Goal: Task Accomplishment & Management: Use online tool/utility

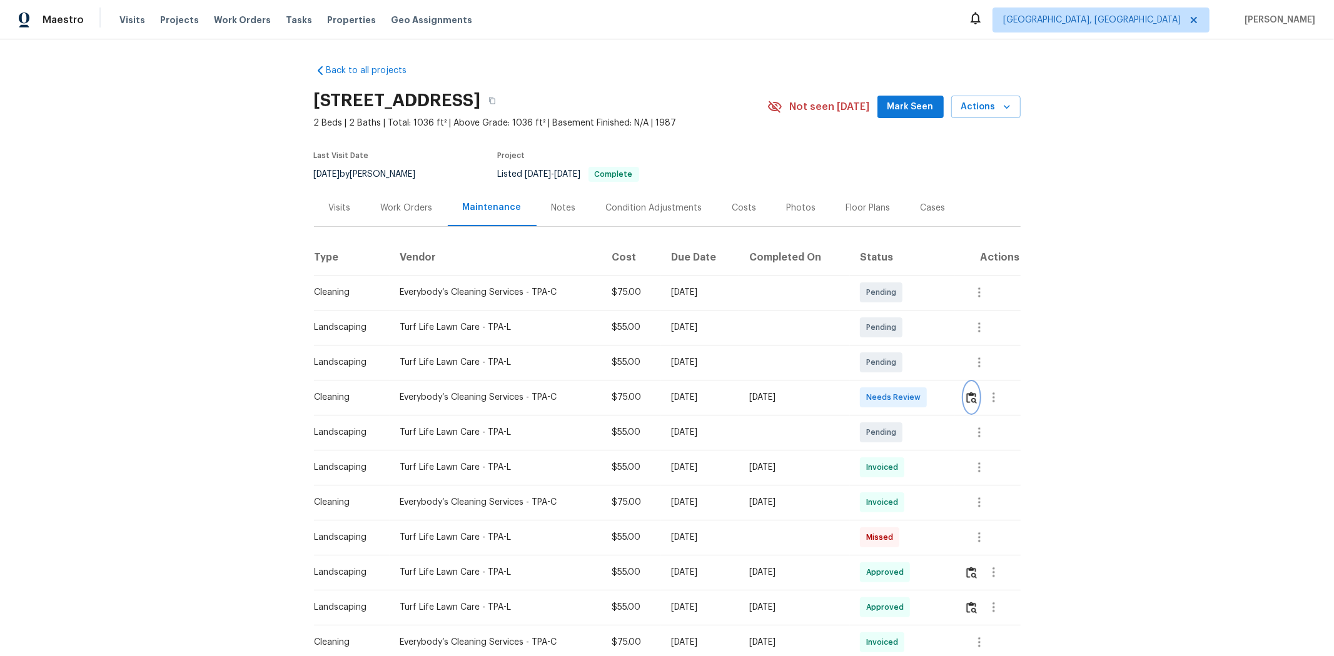
click at [948, 395] on img "button" at bounding box center [971, 398] width 11 height 12
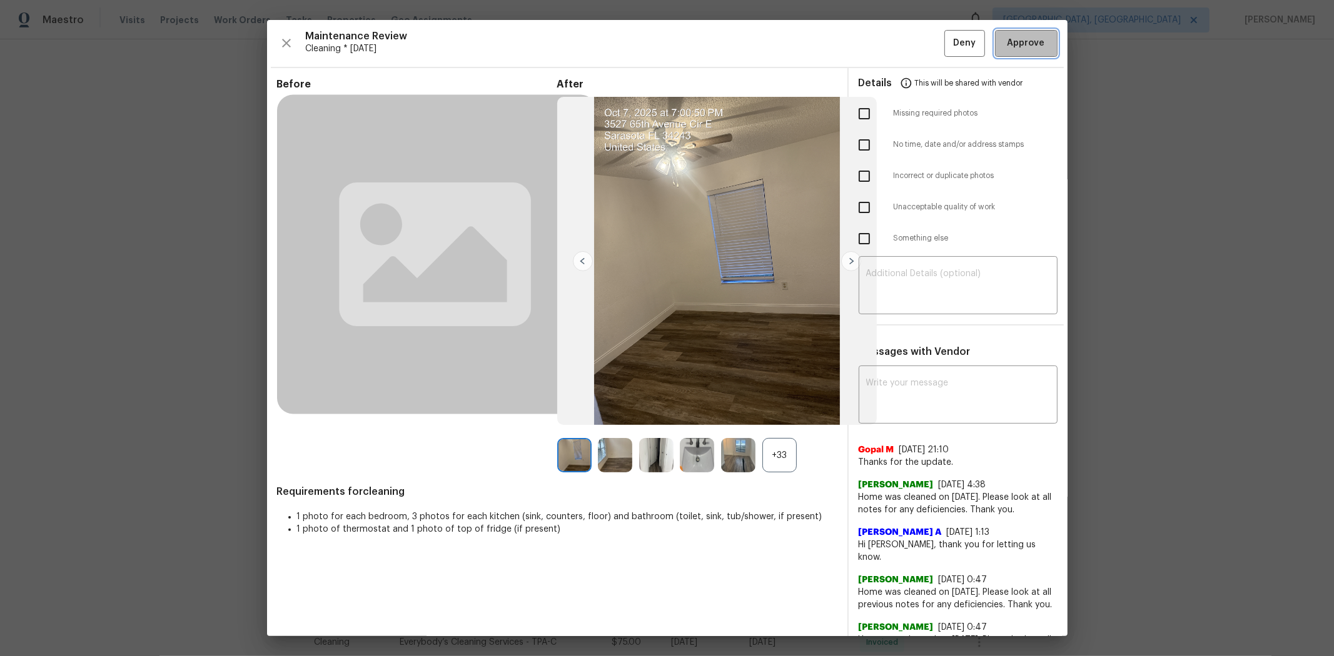
click at [948, 51] on button "Approve" at bounding box center [1026, 43] width 63 height 27
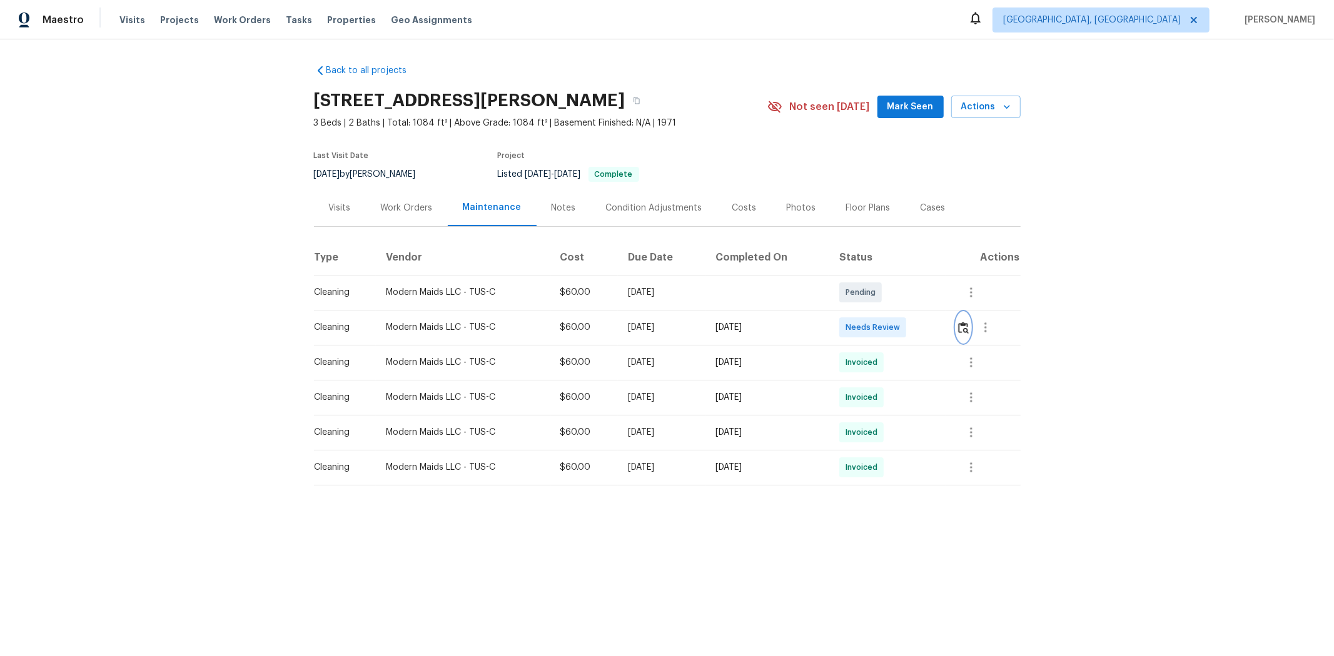
click at [948, 326] on img "button" at bounding box center [963, 328] width 11 height 12
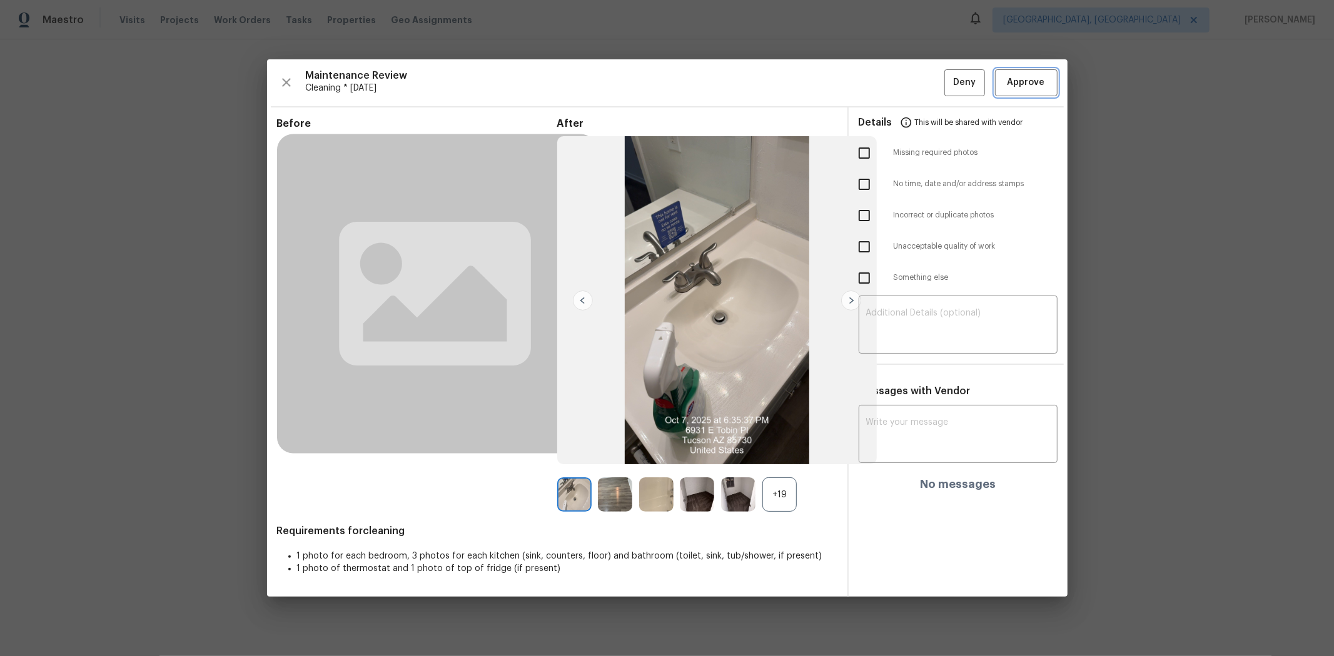
click at [948, 77] on span "Approve" at bounding box center [1026, 83] width 38 height 16
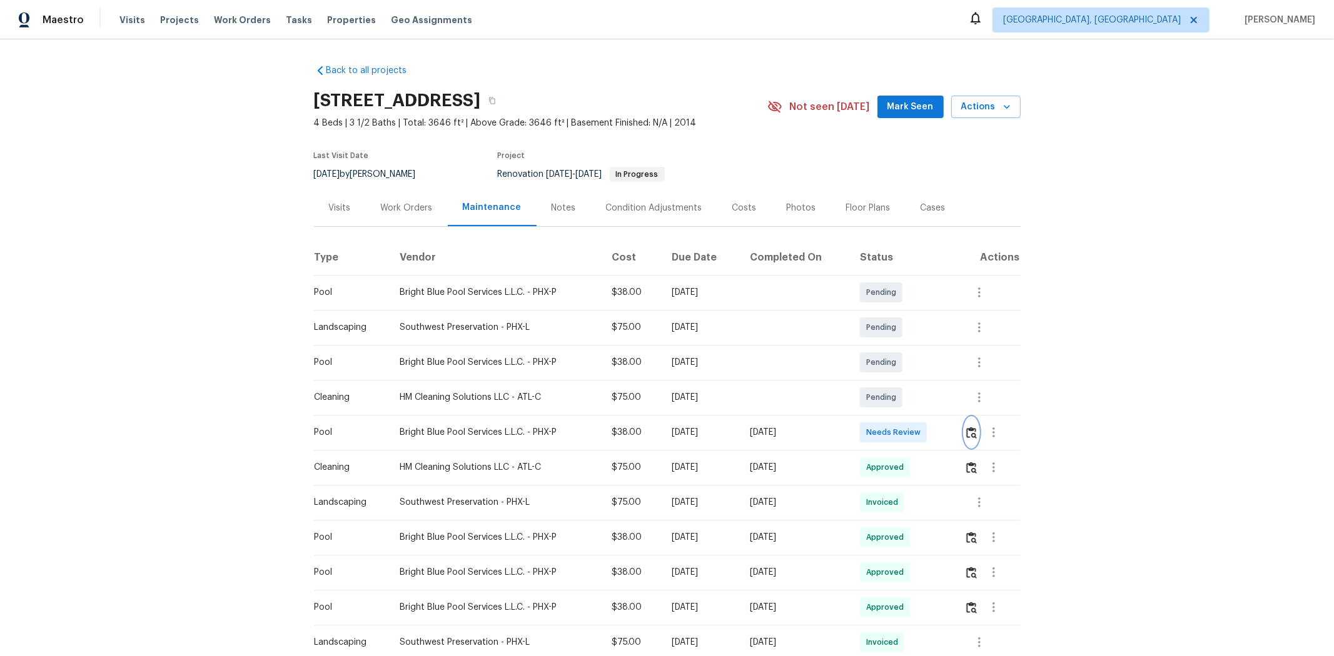
click at [948, 435] on button "button" at bounding box center [971, 433] width 14 height 30
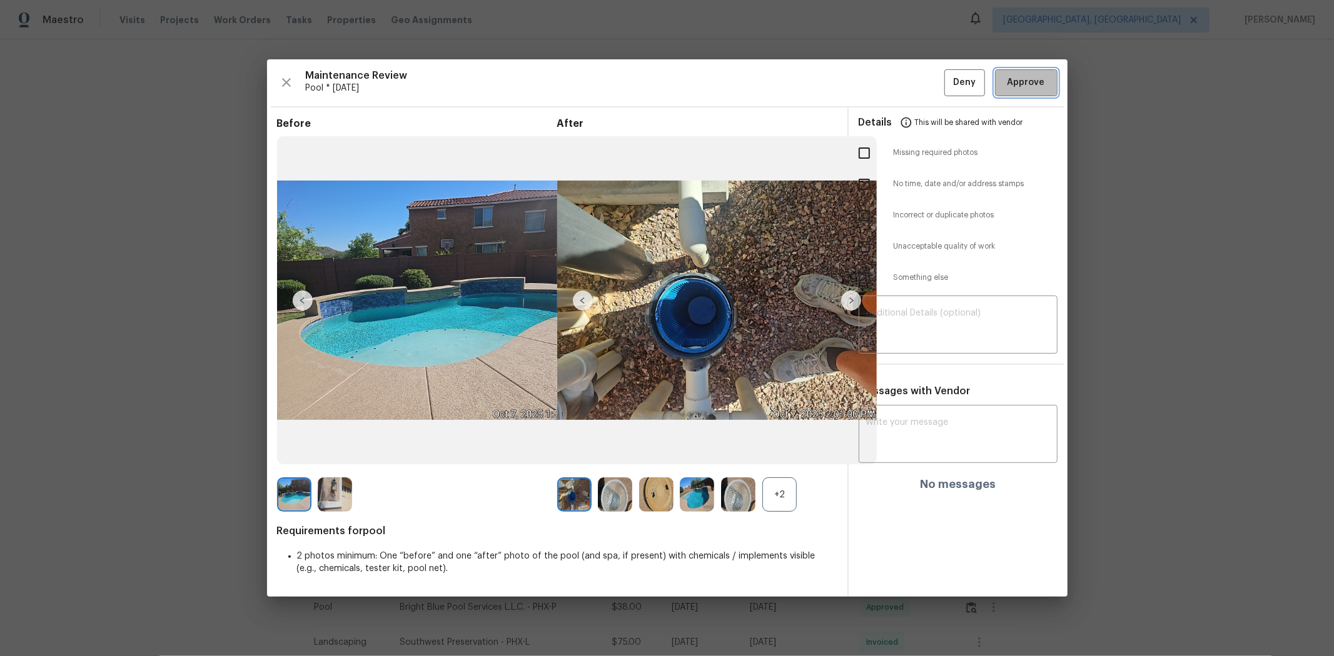
drag, startPoint x: 1016, startPoint y: 74, endPoint x: 1013, endPoint y: 89, distance: 15.3
click at [948, 74] on button "Approve" at bounding box center [1026, 82] width 63 height 27
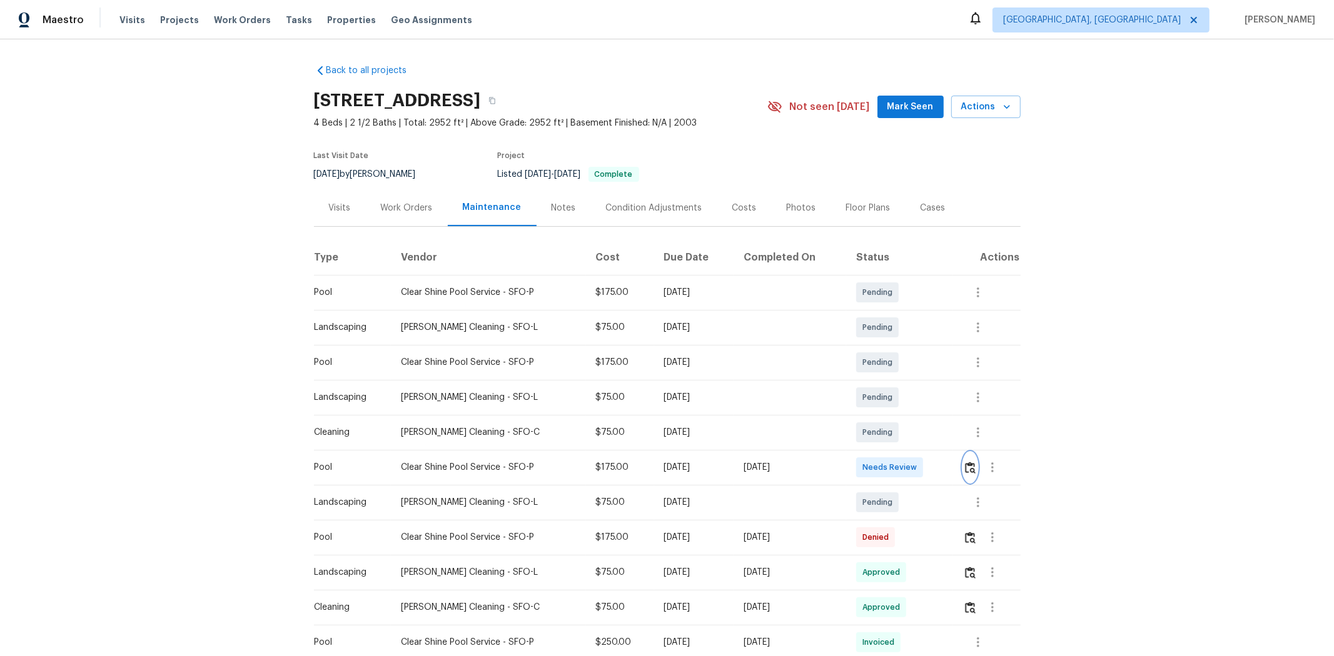
click at [948, 439] on img "button" at bounding box center [970, 468] width 11 height 12
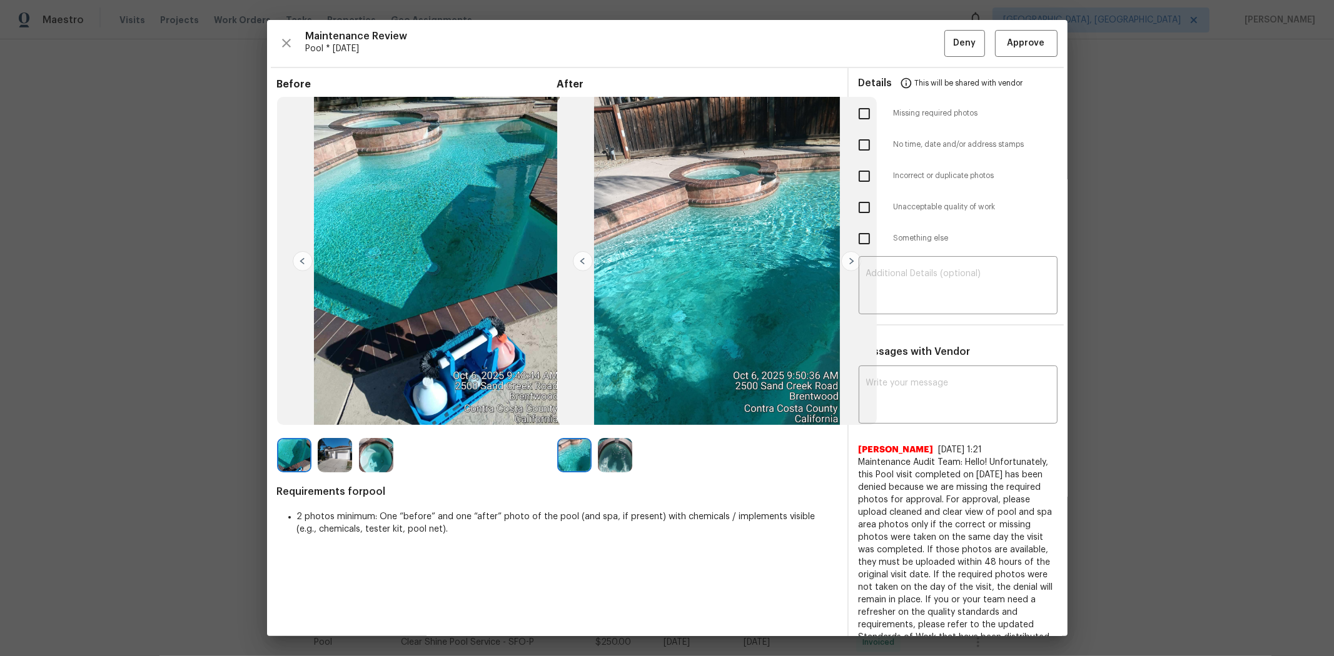
click at [375, 439] on img at bounding box center [376, 455] width 34 height 34
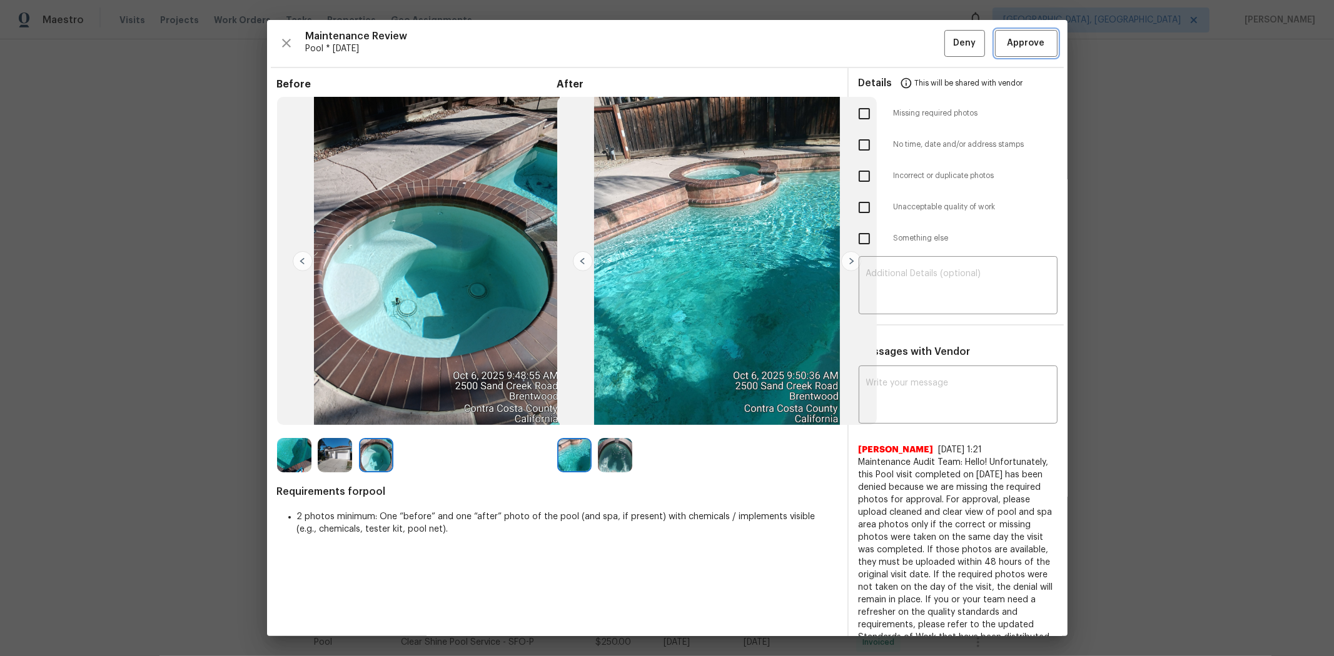
click at [948, 45] on span "Approve" at bounding box center [1026, 44] width 38 height 16
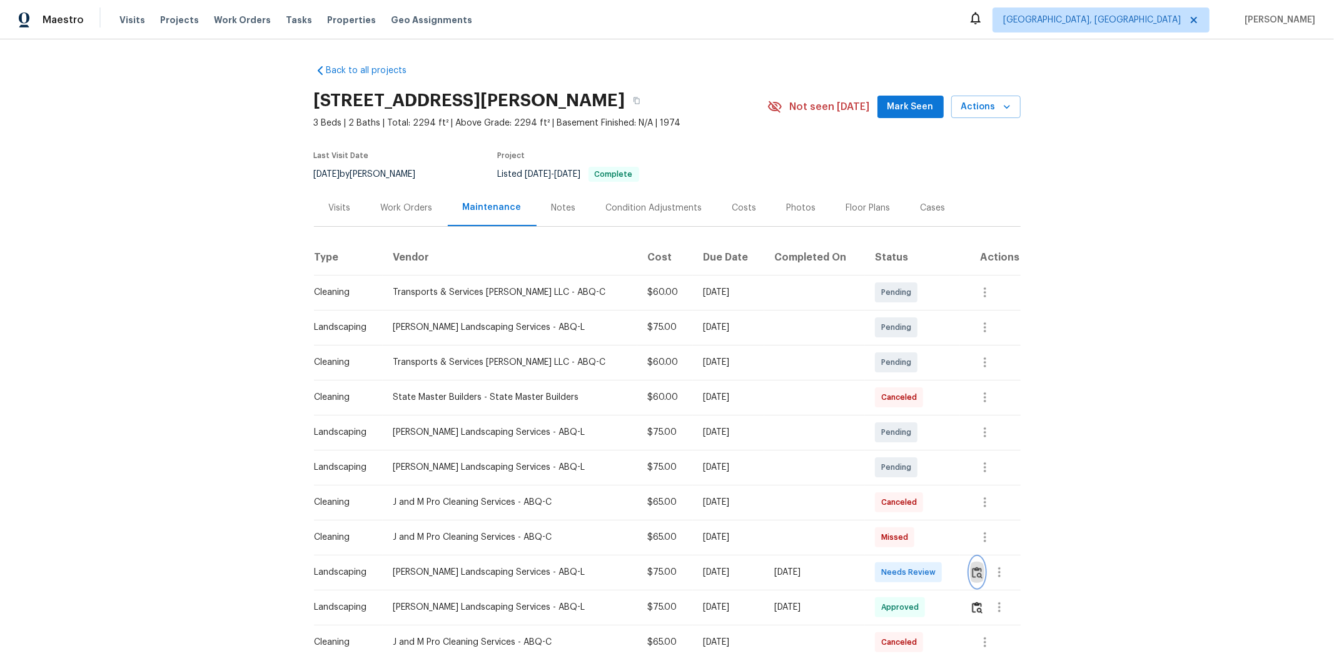
click at [948, 439] on button "button" at bounding box center [977, 573] width 14 height 30
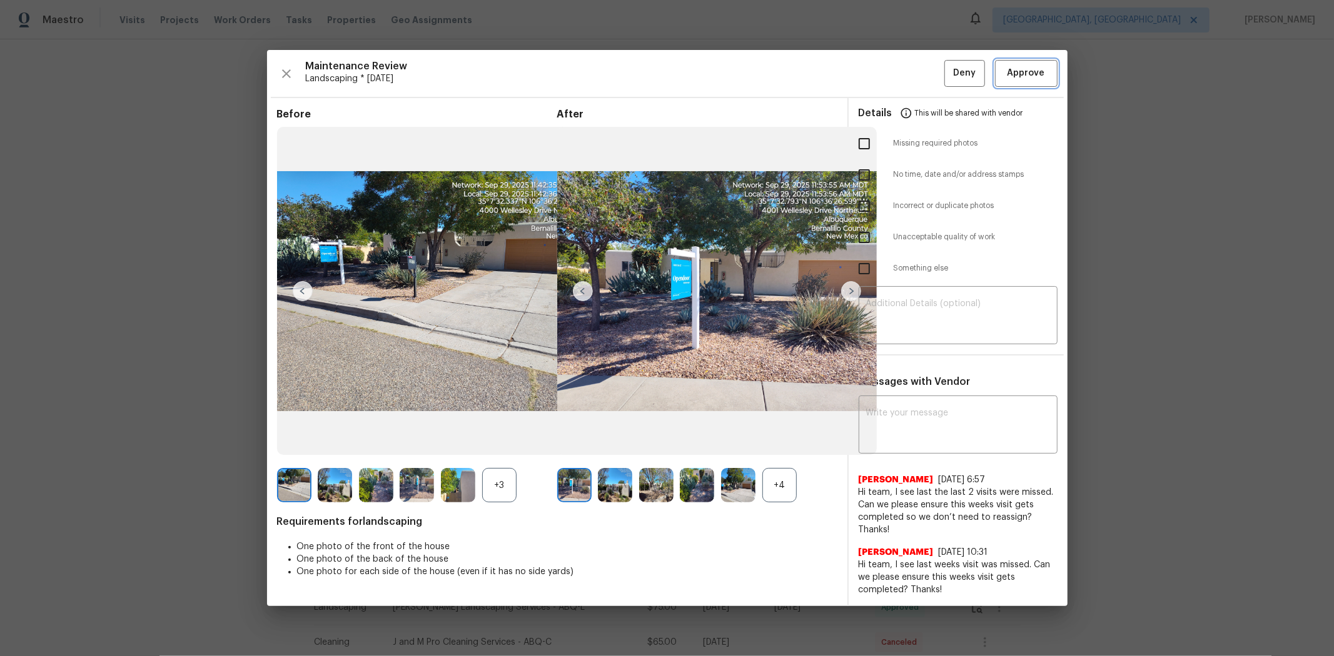
click at [948, 73] on span "Approve" at bounding box center [1026, 74] width 38 height 16
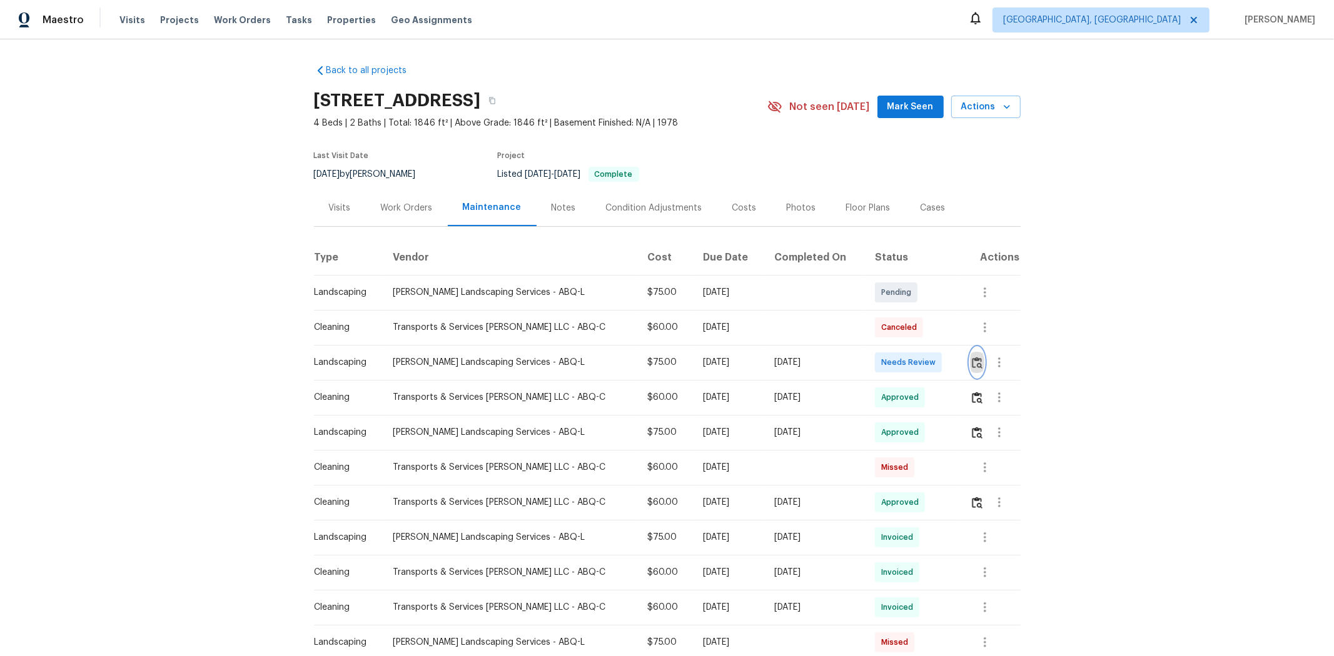
click at [970, 369] on button "button" at bounding box center [977, 363] width 14 height 30
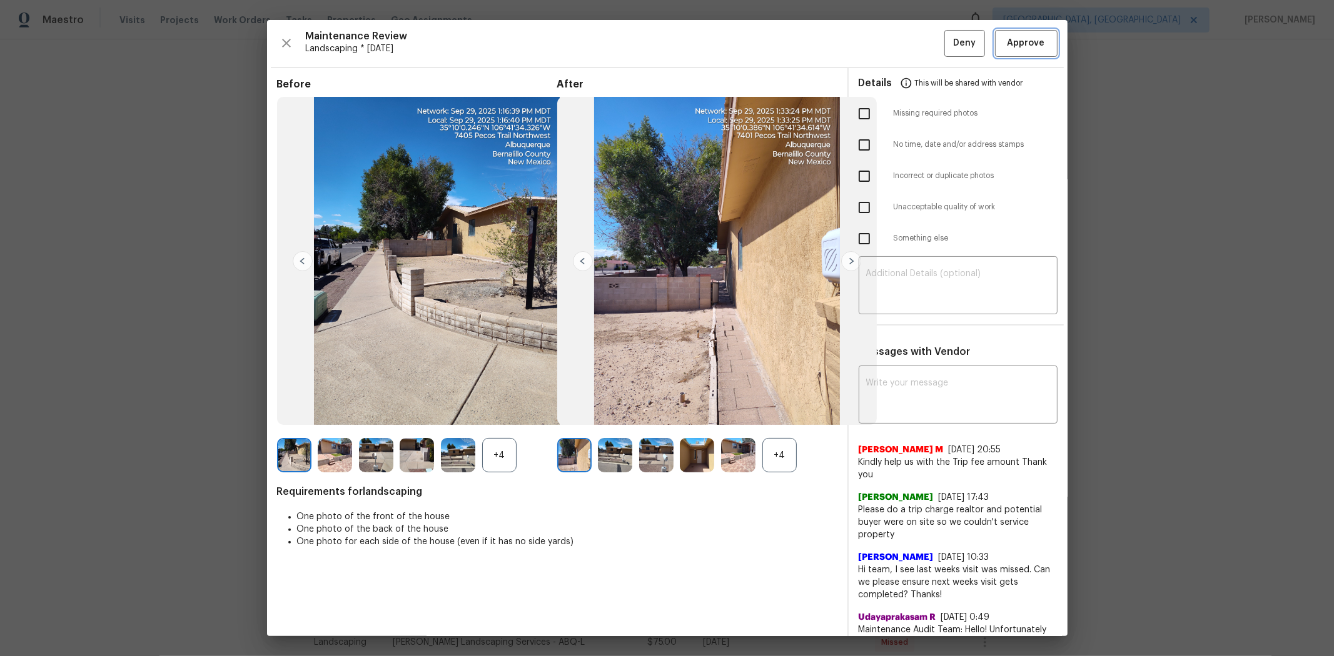
click at [1010, 54] on button "Approve" at bounding box center [1026, 43] width 63 height 27
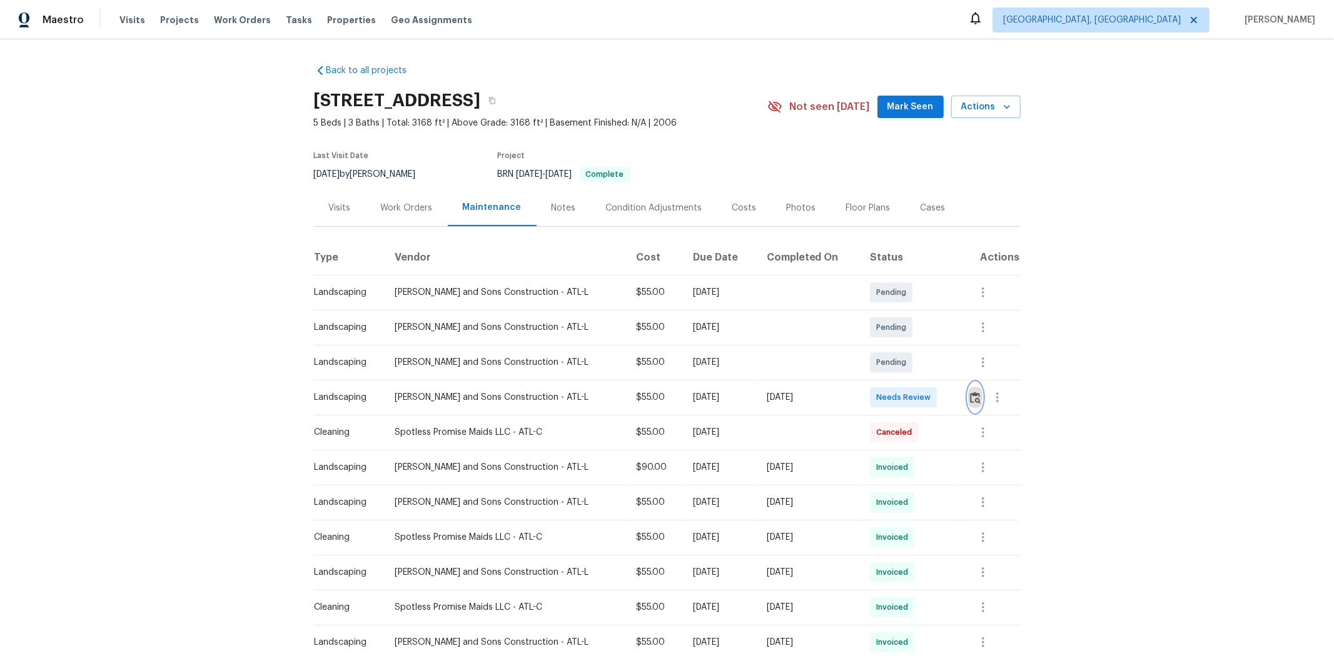
click at [970, 402] on img "button" at bounding box center [975, 398] width 11 height 12
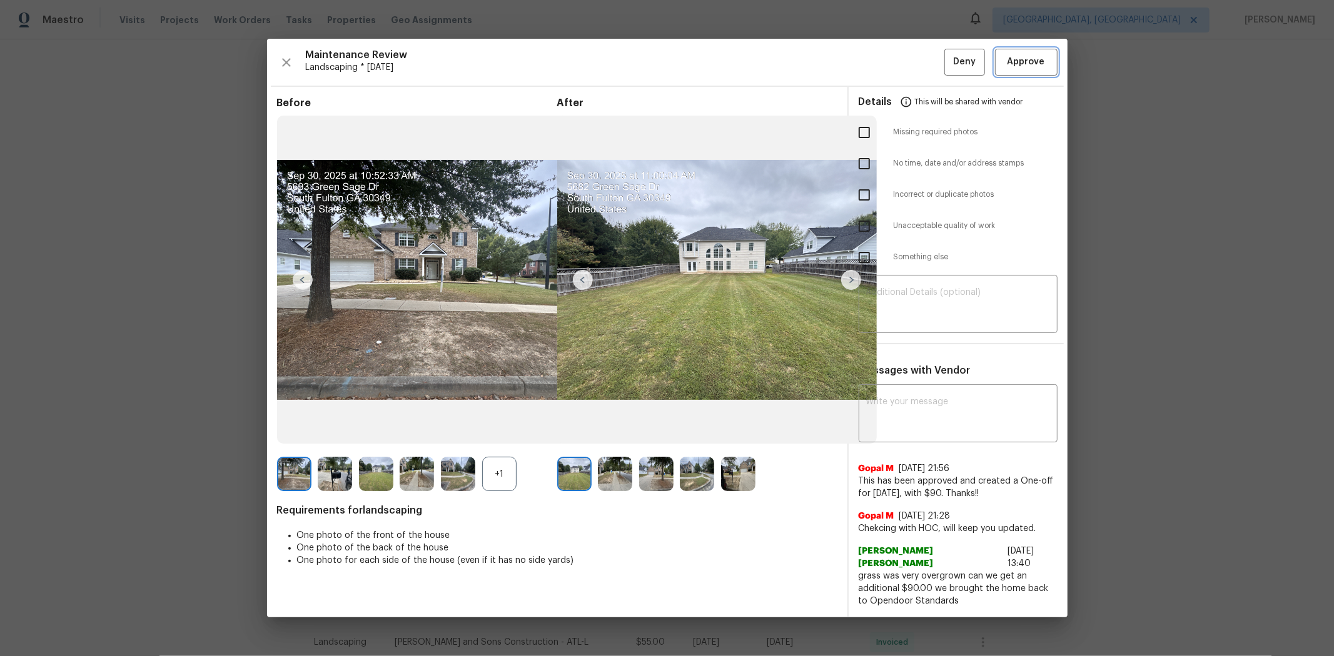
click at [1035, 70] on span "Approve" at bounding box center [1026, 62] width 38 height 16
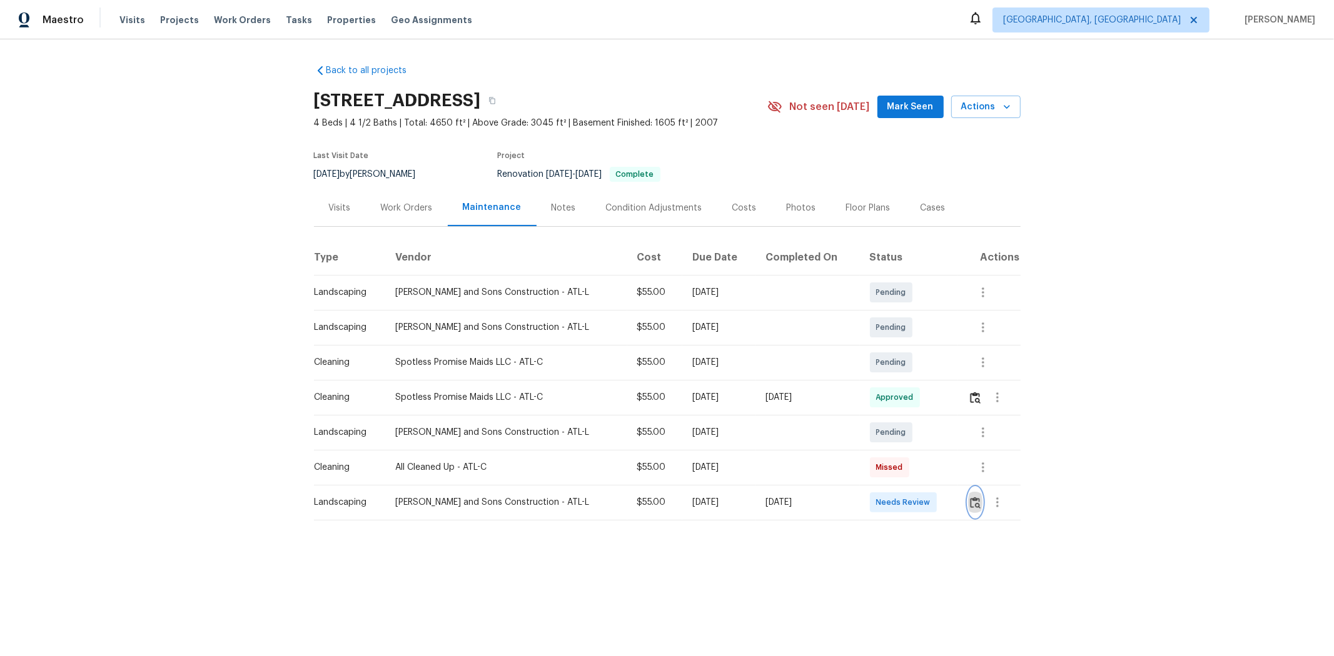
click at [970, 513] on button "button" at bounding box center [975, 503] width 14 height 30
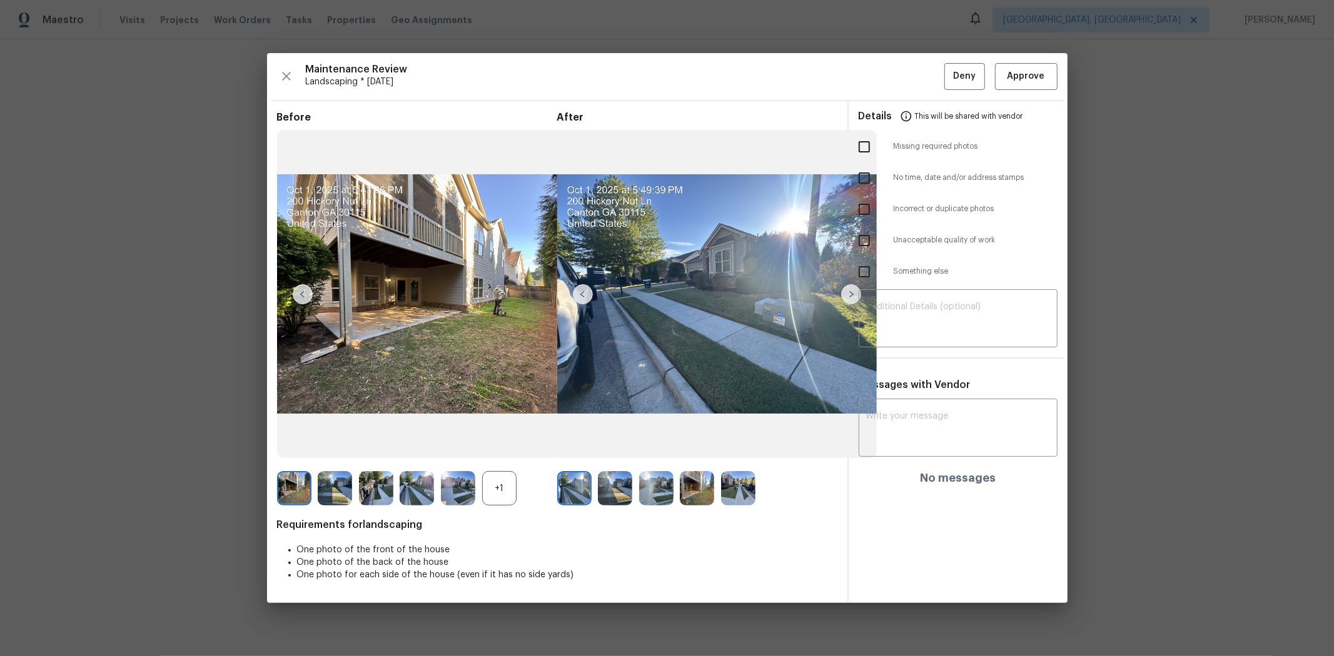
click at [1008, 91] on div "Maintenance Review Landscaping * [DATE] Deny Approve Before +1 After Requiremen…" at bounding box center [667, 328] width 800 height 550
click at [1016, 75] on span "Approve" at bounding box center [1026, 77] width 38 height 16
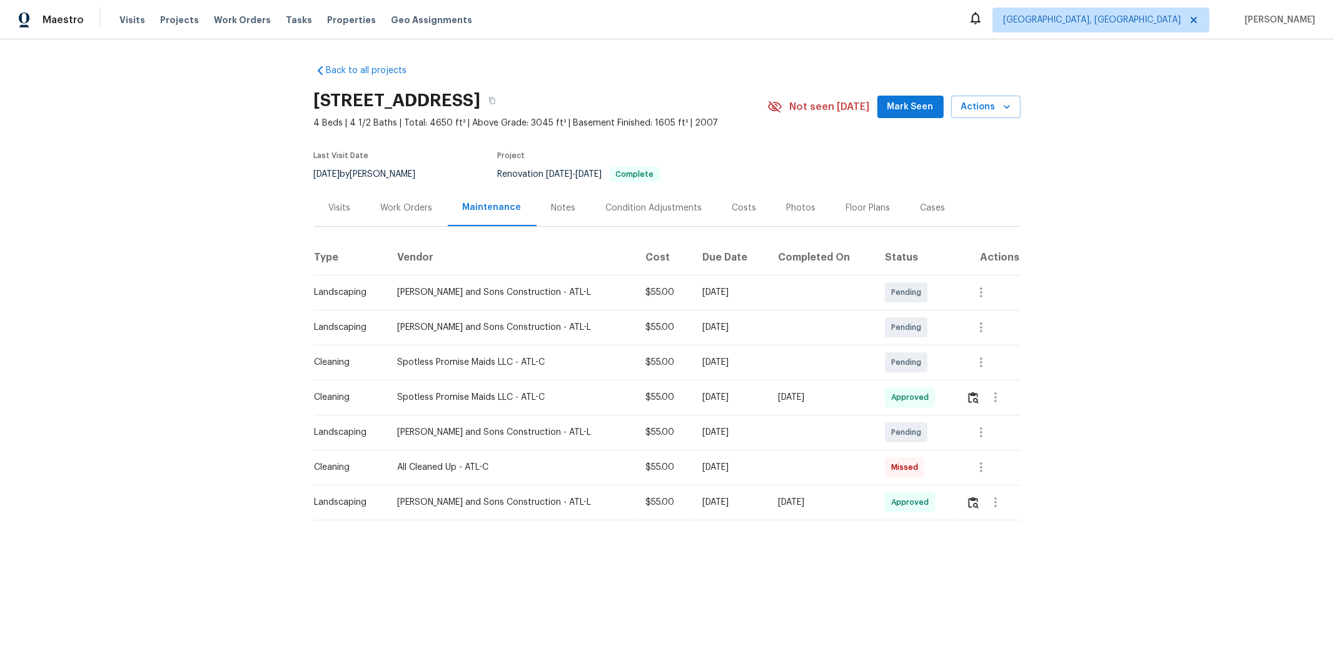
drag, startPoint x: 513, startPoint y: 394, endPoint x: 792, endPoint y: 394, distance: 278.9
click at [792, 394] on tr "Cleaning Spotless Promise Maids LLC - ATL-C $55.00 Mon, Sep 29 2025 Mon, Oct 06…" at bounding box center [667, 397] width 707 height 35
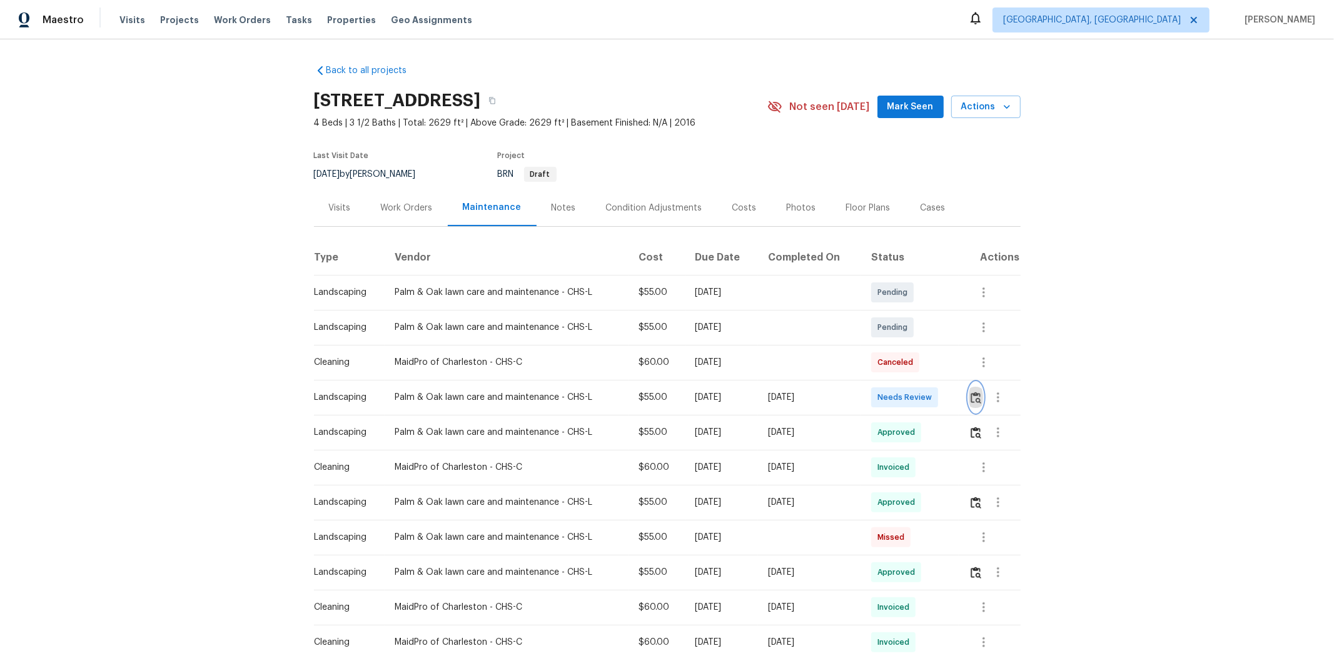
click at [948, 399] on img "button" at bounding box center [975, 398] width 11 height 12
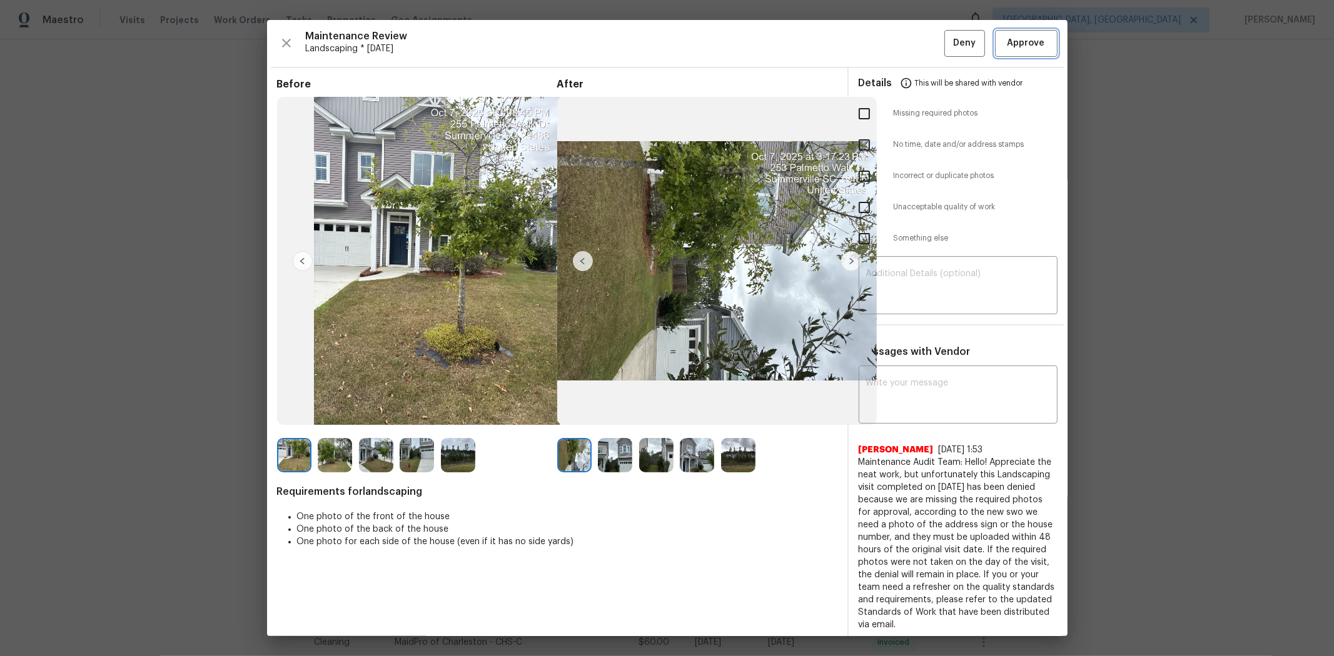
click at [948, 55] on button "Approve" at bounding box center [1026, 43] width 63 height 27
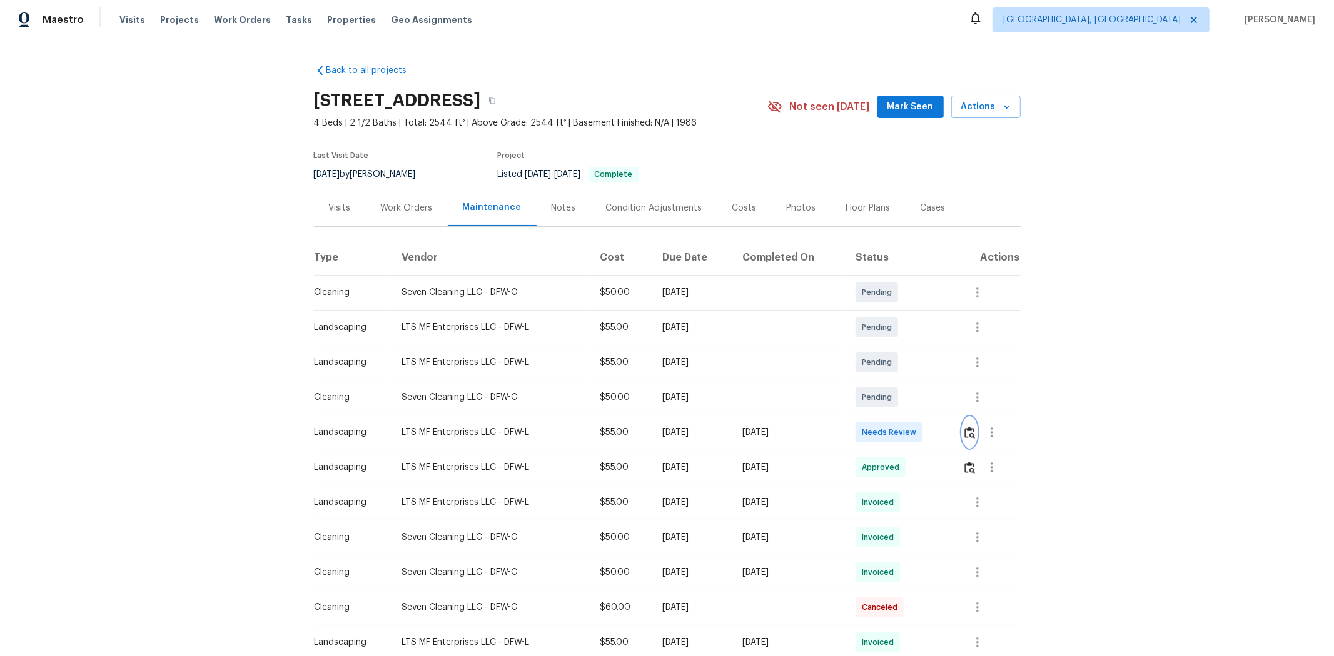
click at [948, 438] on img "button" at bounding box center [969, 433] width 11 height 12
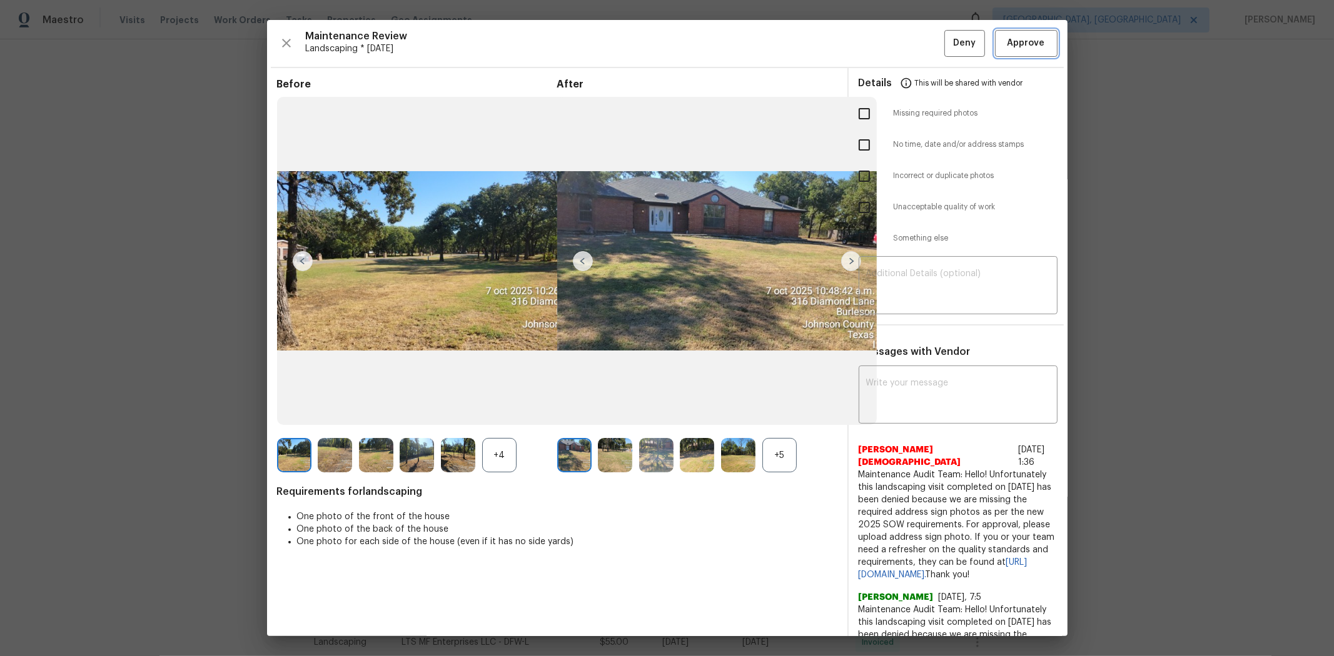
click at [948, 44] on span "Approve" at bounding box center [1026, 44] width 38 height 16
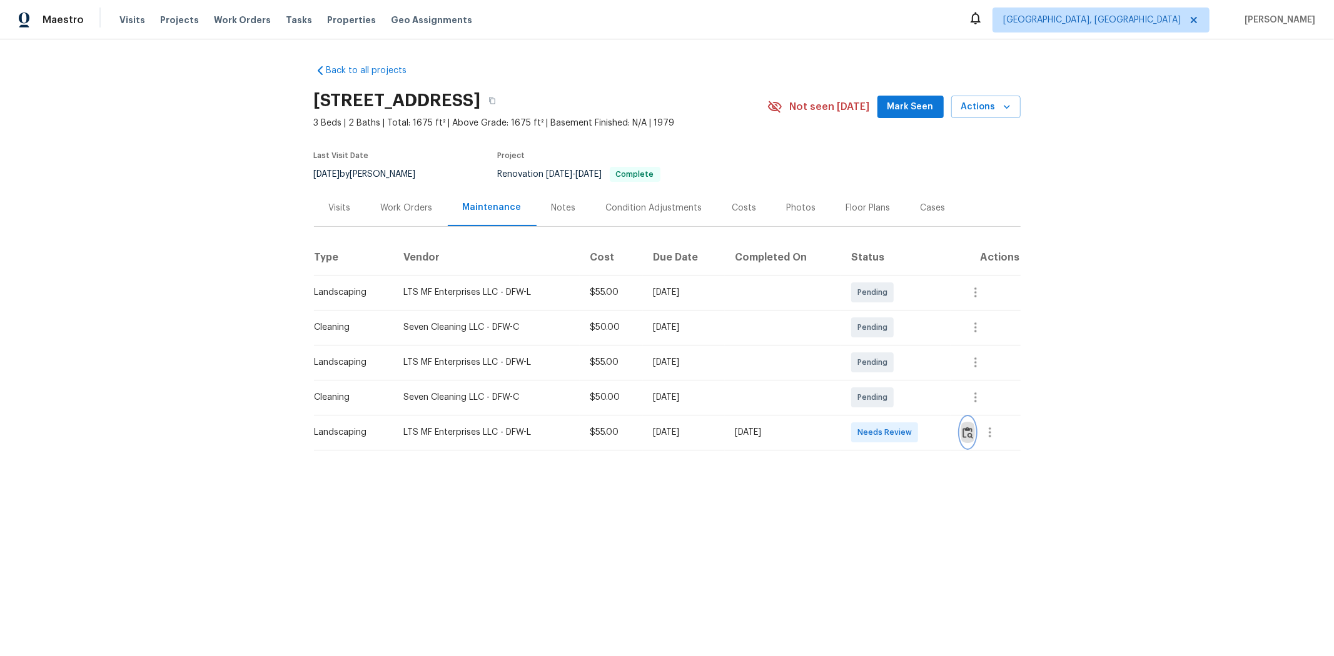
click at [948, 428] on img "button" at bounding box center [967, 433] width 11 height 12
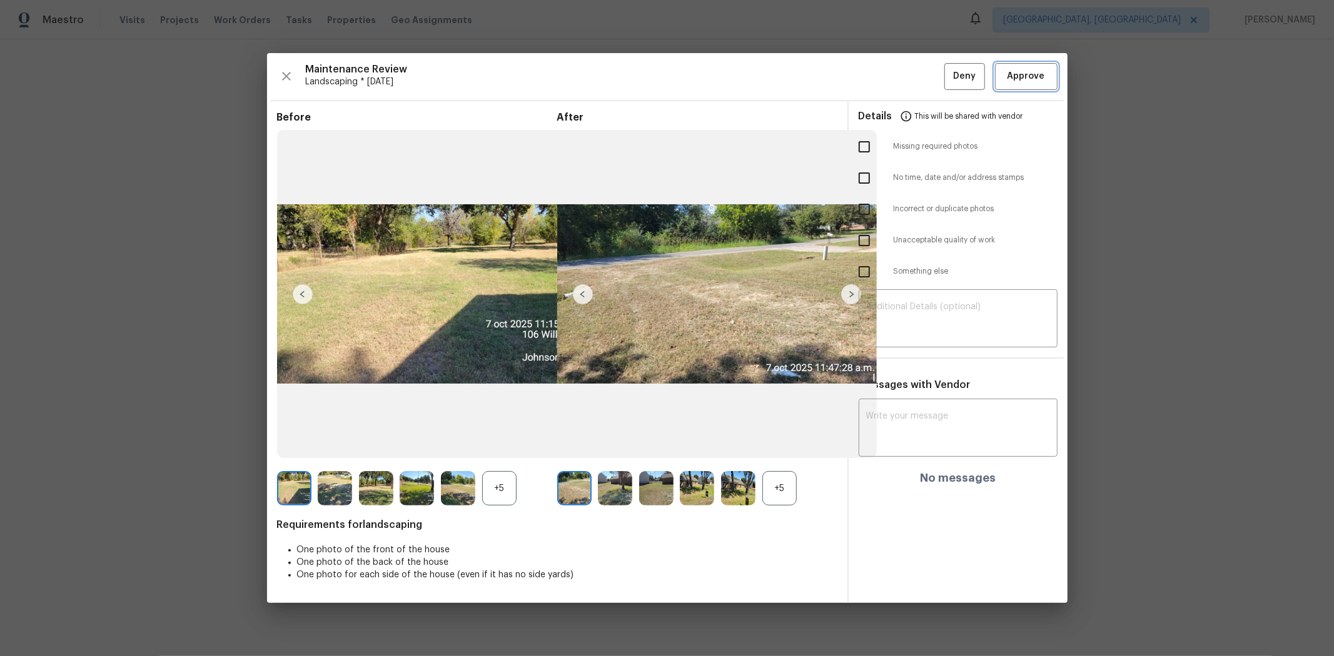
click at [948, 71] on span "Approve" at bounding box center [1026, 77] width 38 height 16
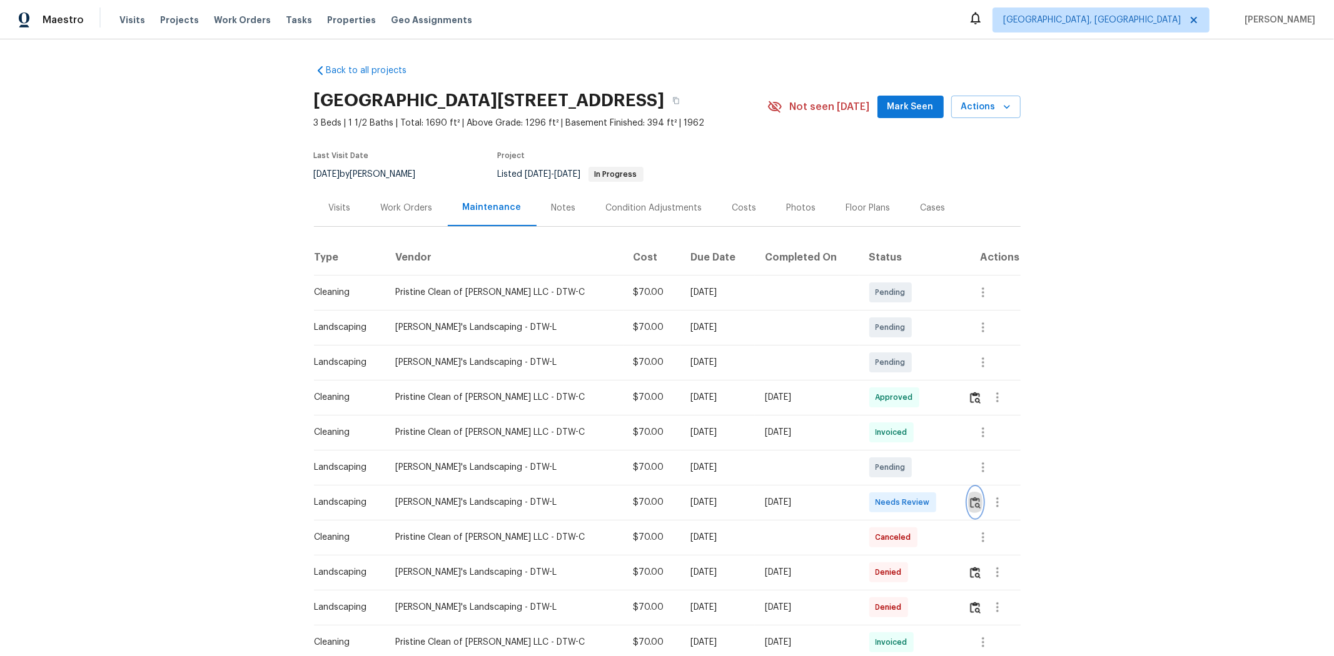
click at [948, 439] on img "button" at bounding box center [975, 503] width 11 height 12
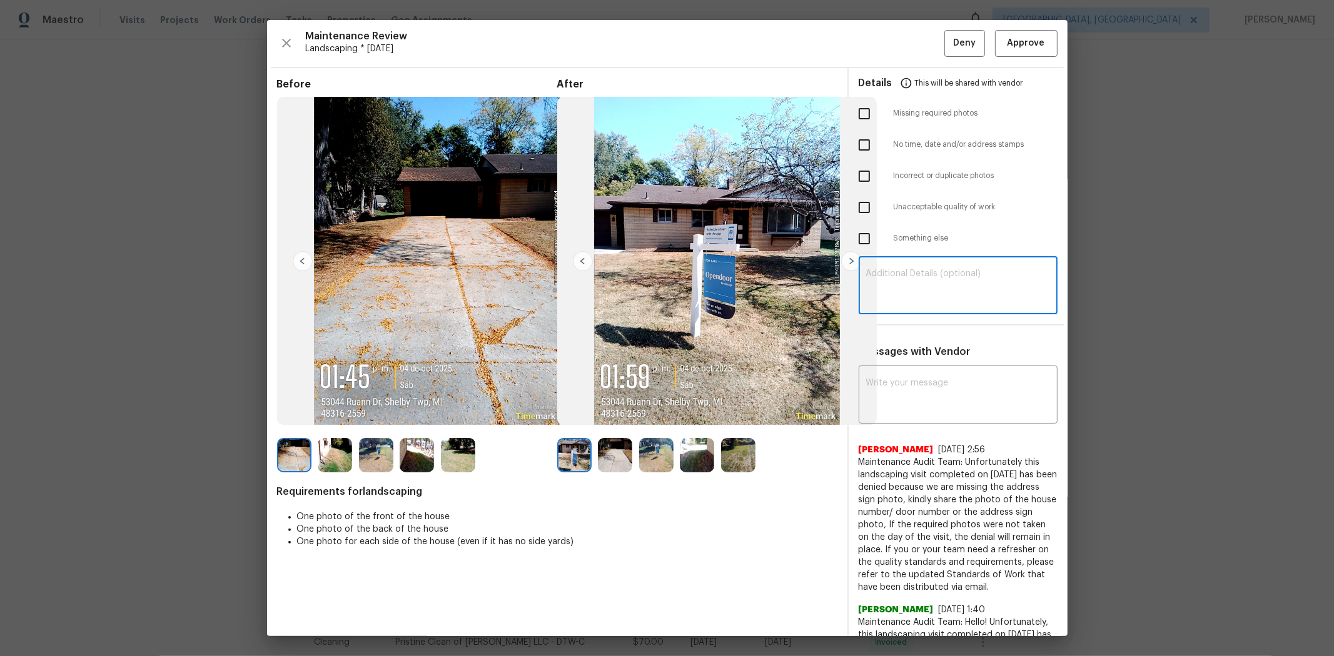
click at [899, 288] on textarea at bounding box center [958, 286] width 184 height 35
click at [855, 113] on input "checkbox" at bounding box center [864, 114] width 26 height 26
checkbox input "true"
click at [895, 278] on textarea at bounding box center [958, 286] width 184 height 35
paste textarea "Maintenance Audit Team: Hello! Unfortunately, this landscaping visit completed …"
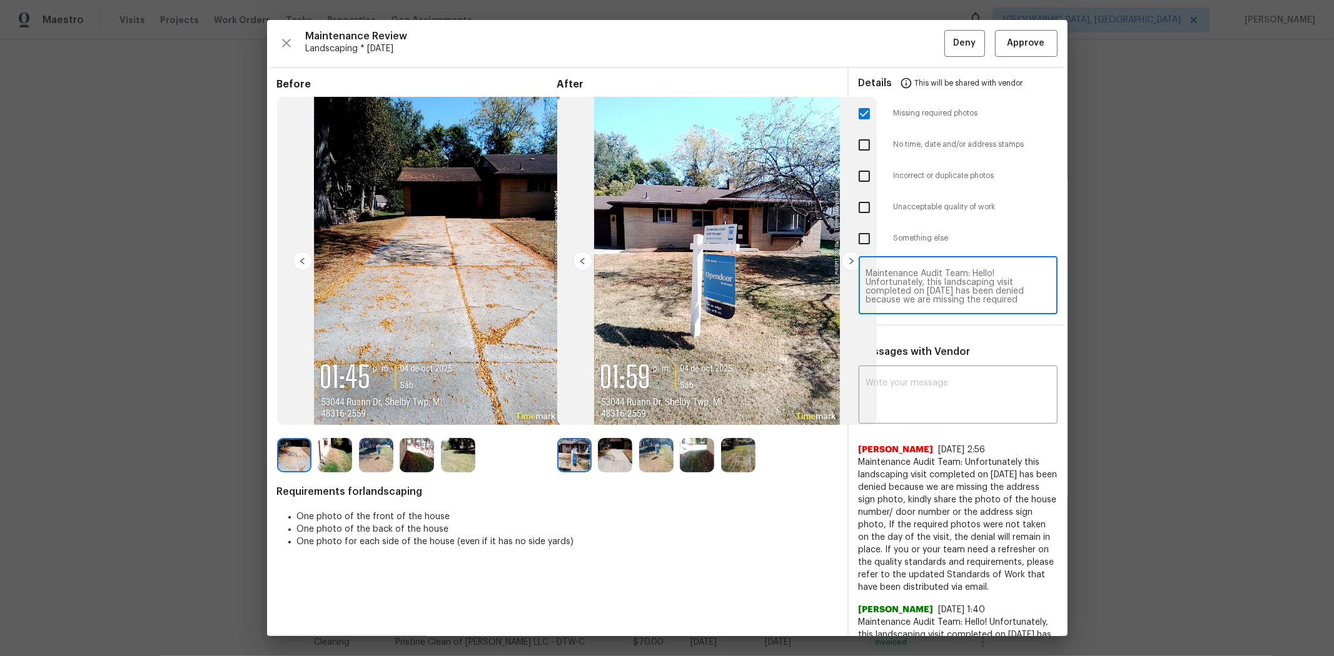
scroll to position [122, 0]
type textarea "Maintenance Audit Team: Hello! Unfortunately, this landscaping visit completed …"
click at [948, 386] on textarea at bounding box center [958, 396] width 184 height 35
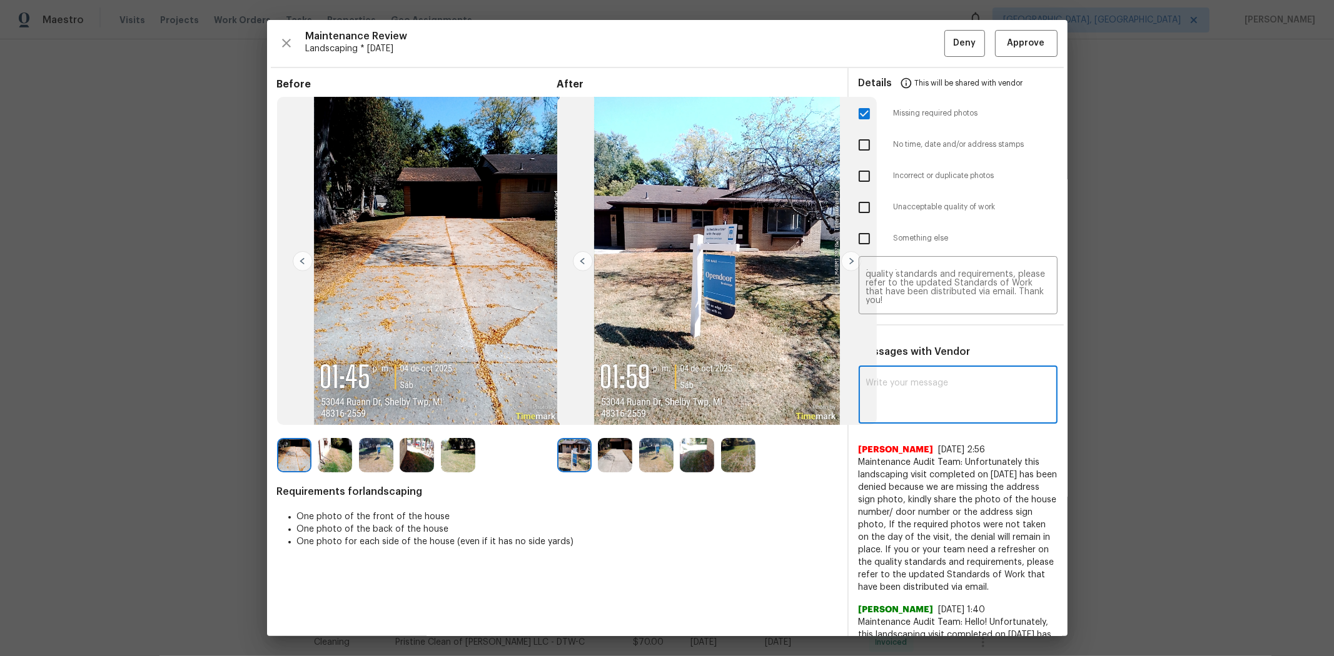
paste textarea "Maintenance Audit Team: Hello! Unfortunately, this landscaping visit completed …"
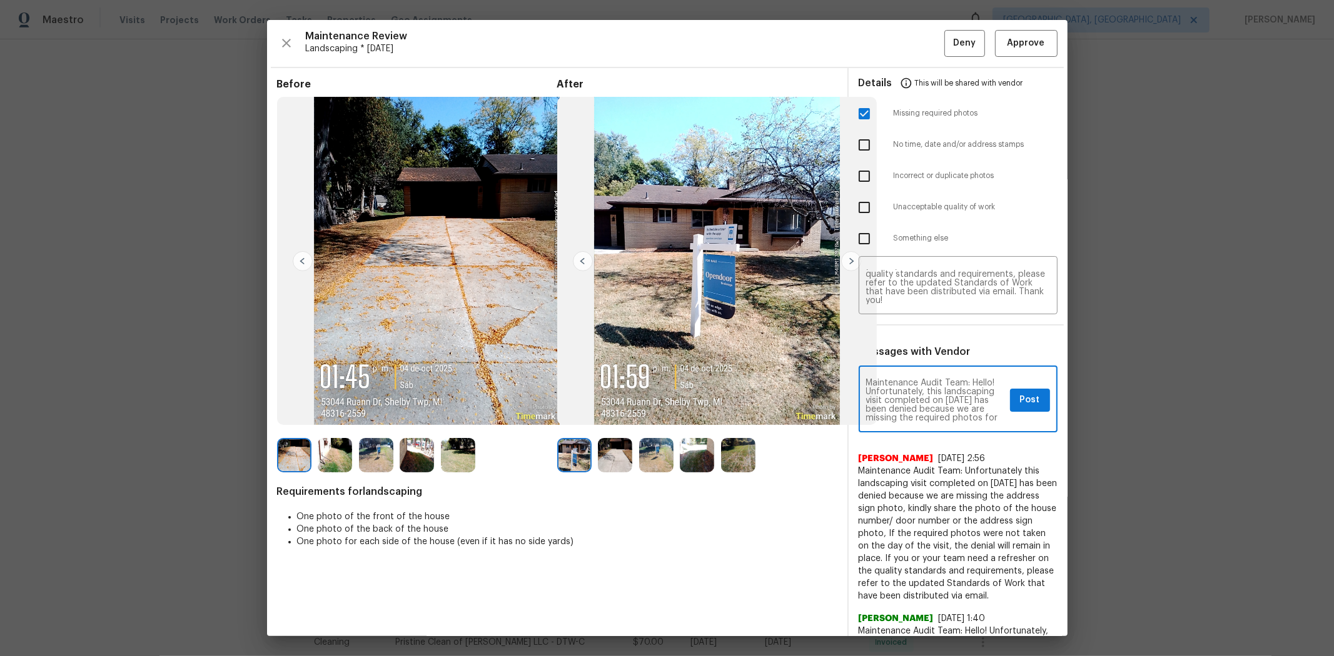
scroll to position [183, 0]
type textarea "Maintenance Audit Team: Hello! Unfortunately, this landscaping visit completed …"
click at [948, 401] on span "Post" at bounding box center [1030, 401] width 20 height 16
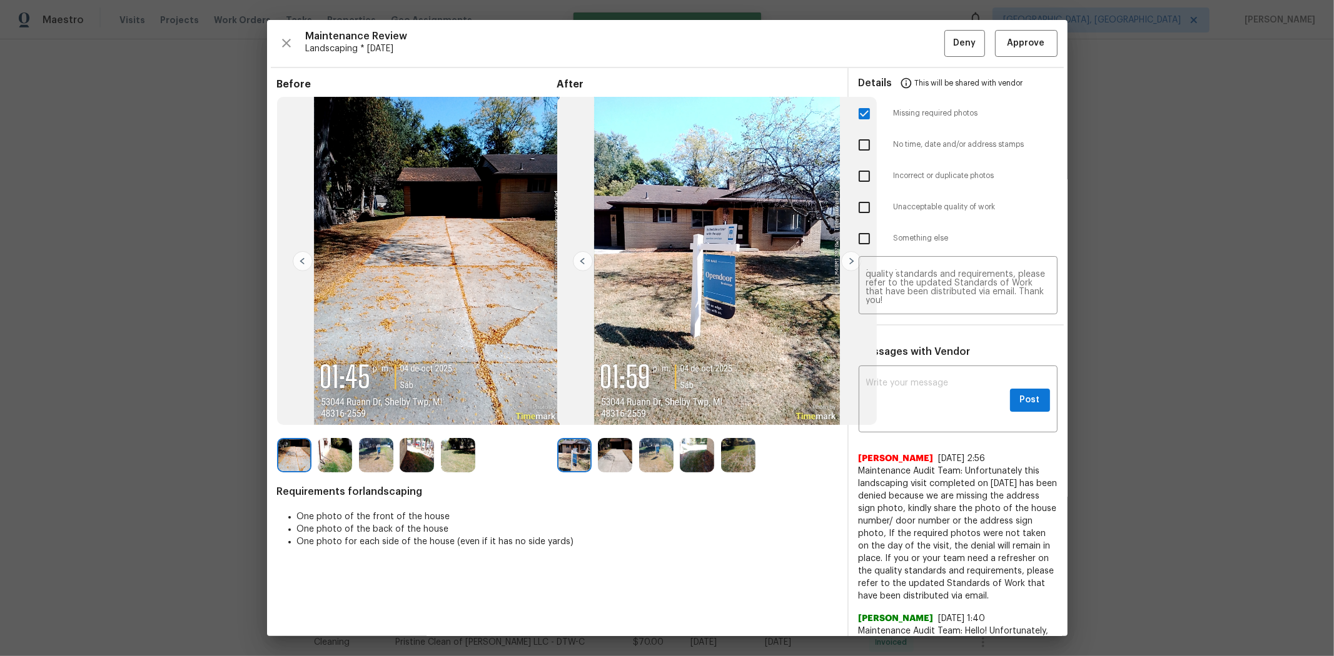
scroll to position [0, 0]
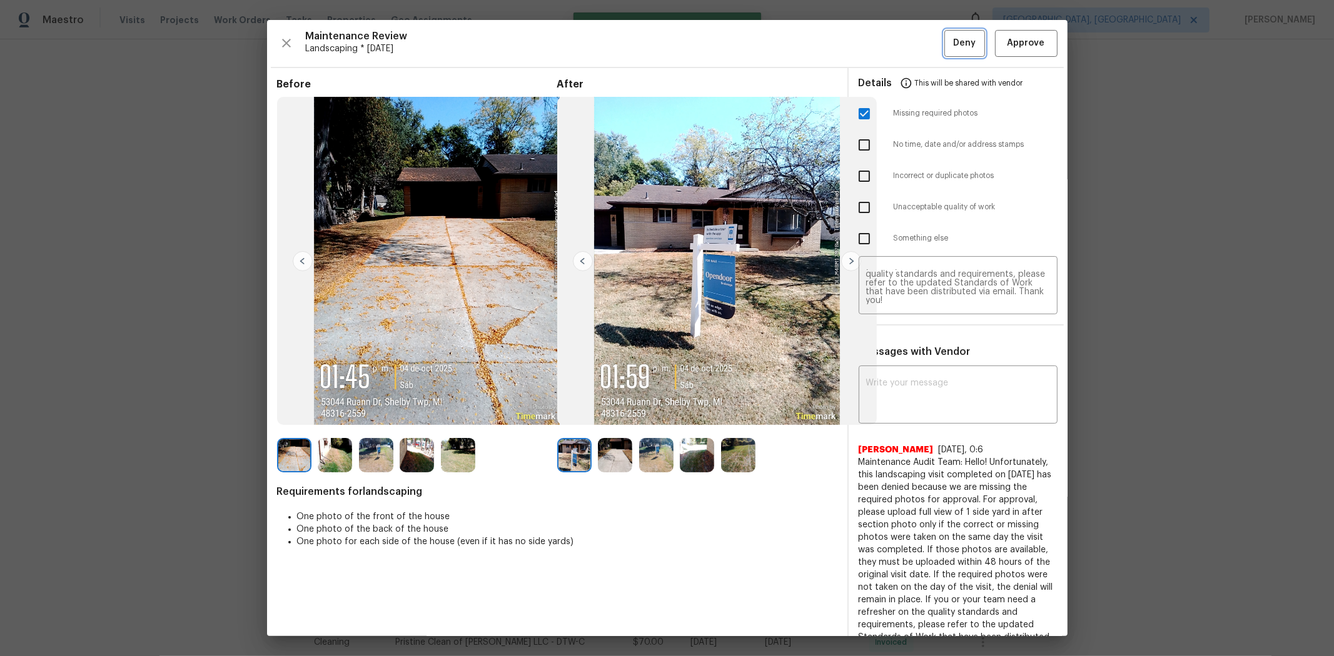
click at [948, 48] on span "Deny" at bounding box center [964, 44] width 23 height 16
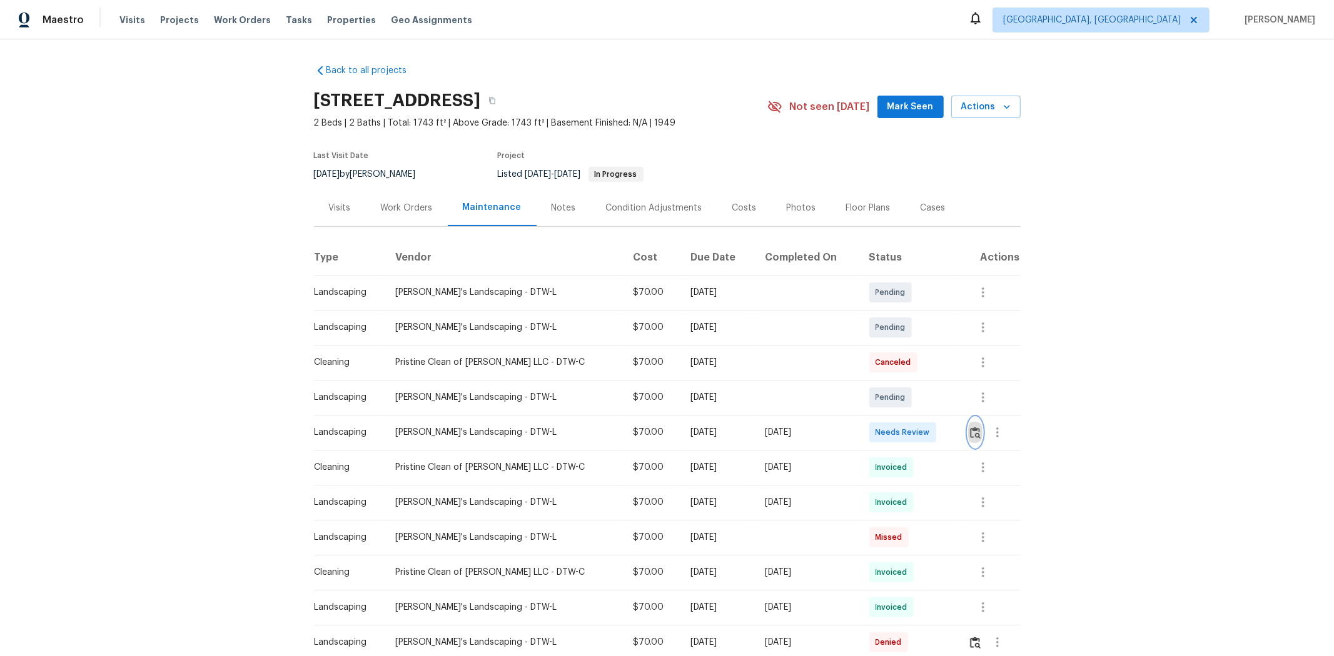
click at [717, 420] on img "button" at bounding box center [975, 433] width 11 height 12
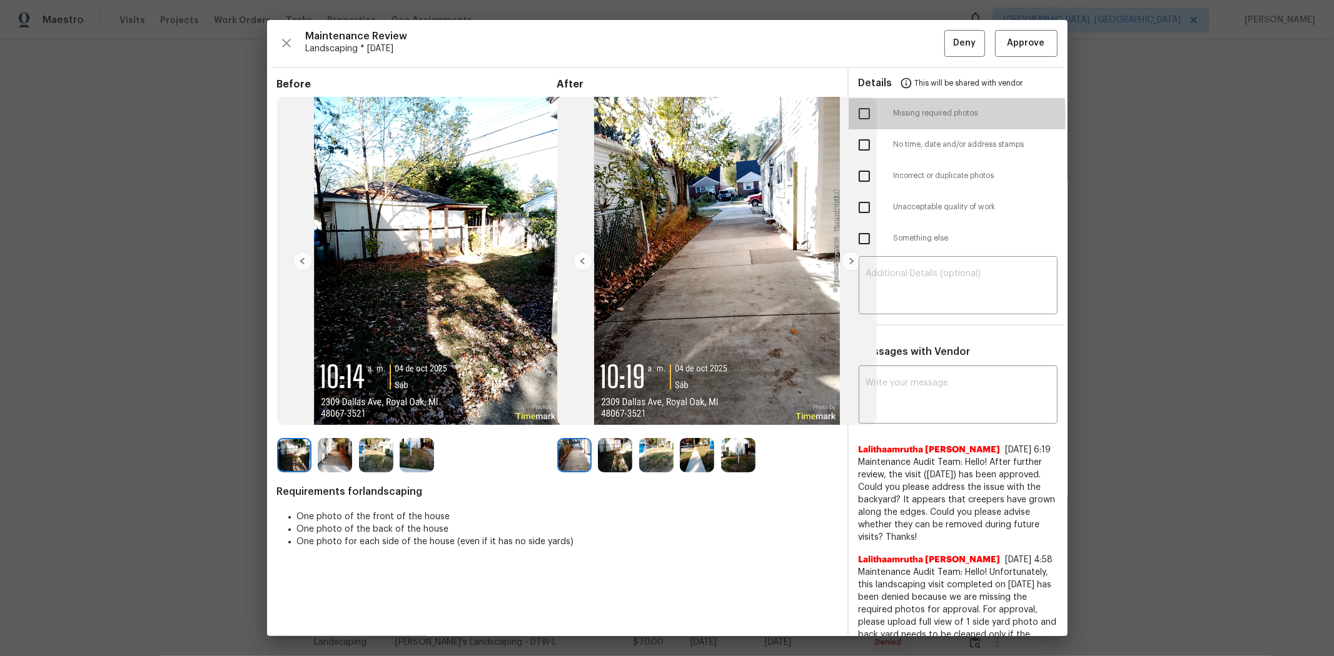
click at [717, 116] on input "checkbox" at bounding box center [864, 114] width 26 height 26
checkbox input "true"
click at [717, 270] on textarea at bounding box center [958, 286] width 184 height 35
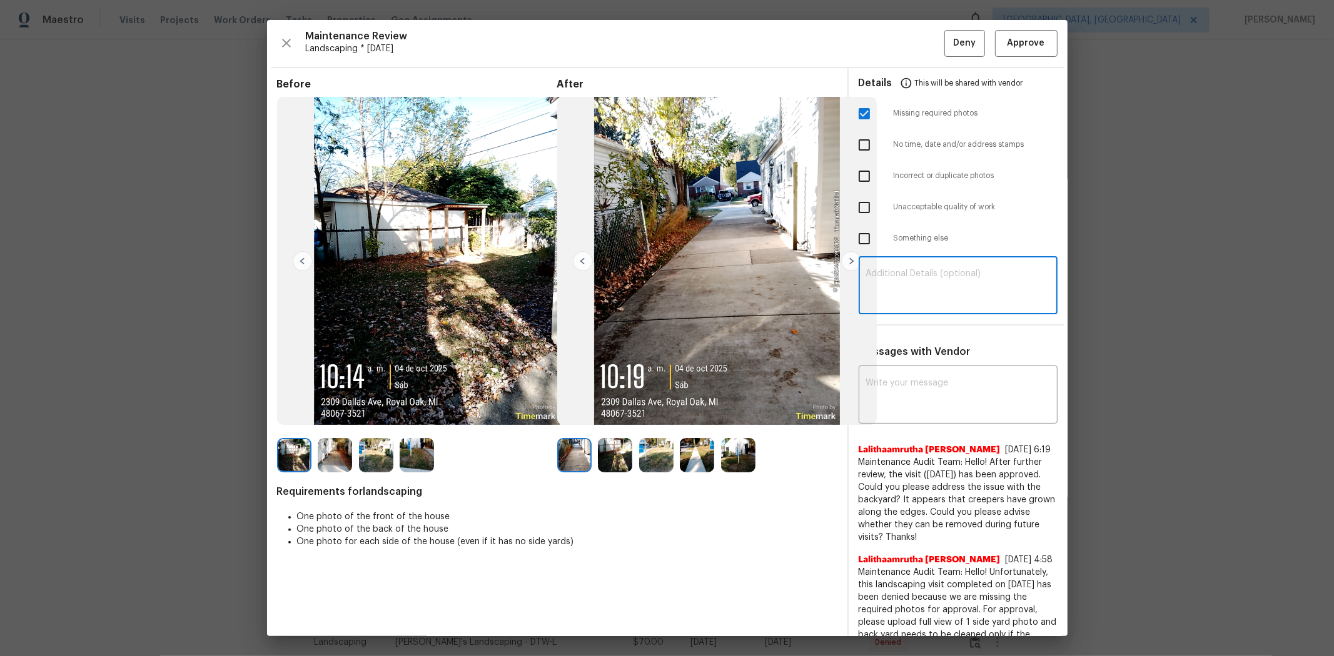
paste textarea "Maintenance Audit Team: Hello! Unfortunately, this landscaping visit completed …"
type textarea "Maintenance Audit Team: Hello! Unfortunately, this landscaping visit completed …"
click at [717, 388] on textarea at bounding box center [958, 396] width 184 height 35
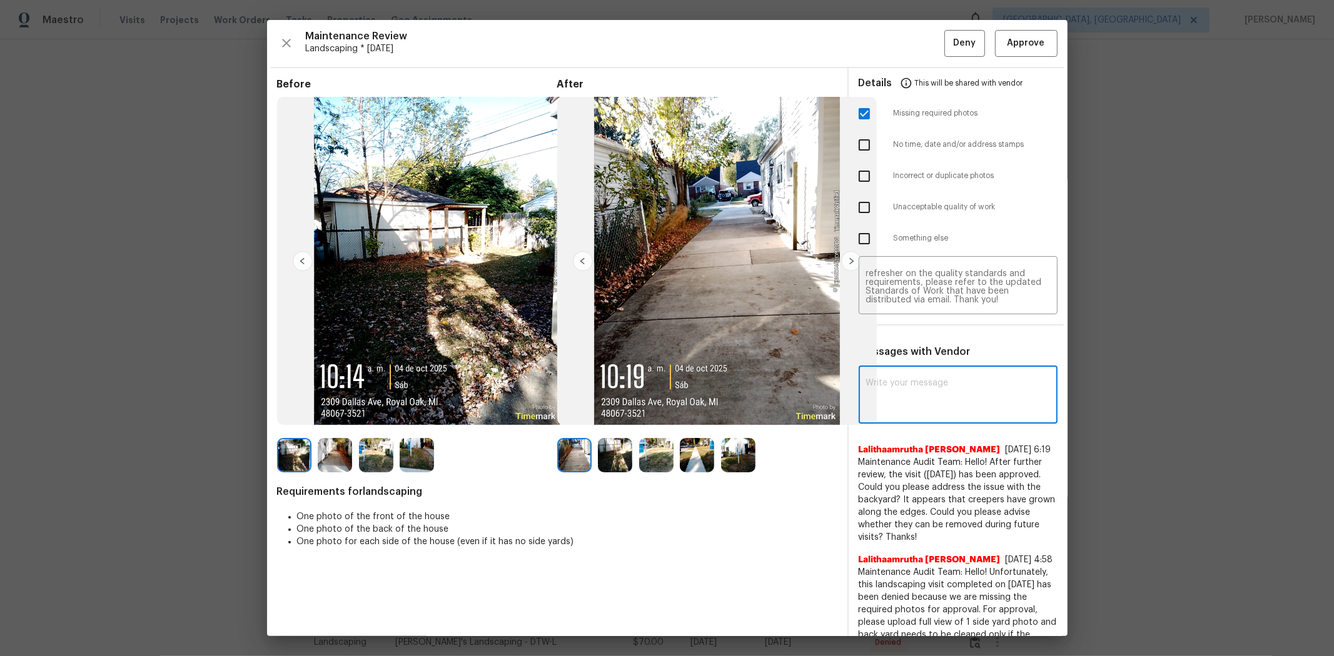
paste textarea "Maintenance Audit Team: Hello! Unfortunately, this landscaping visit completed …"
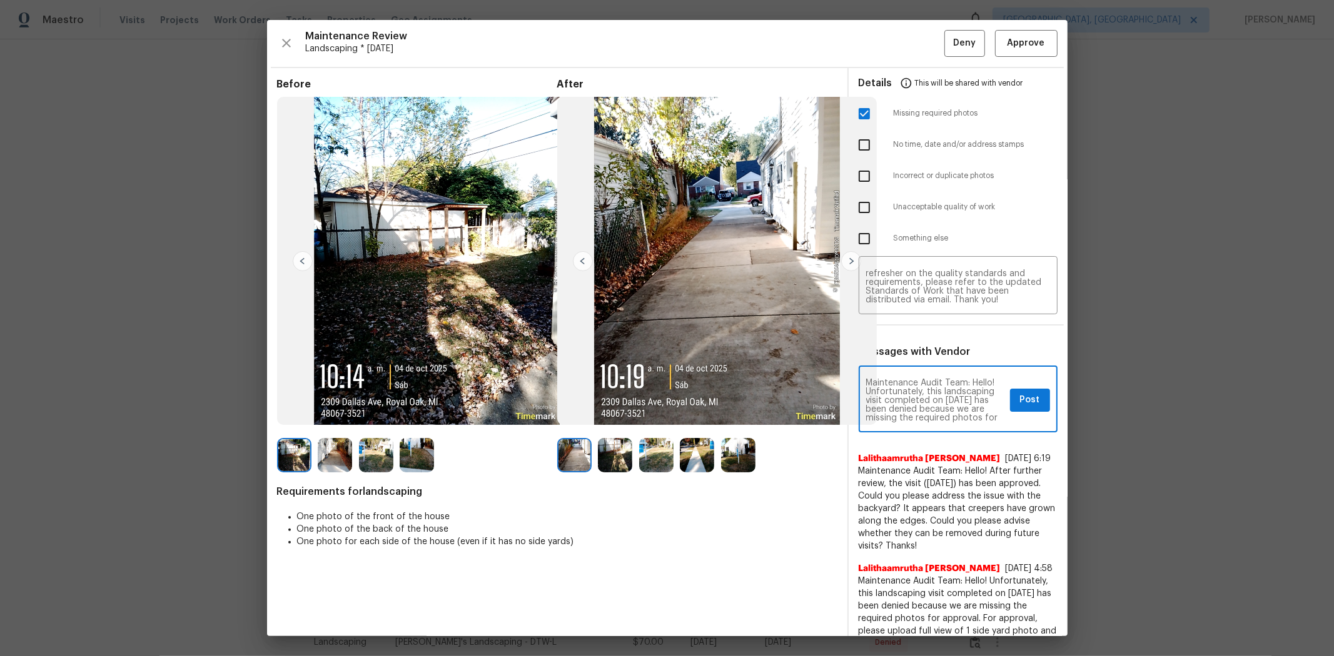
scroll to position [183, 0]
type textarea "Maintenance Audit Team: Hello! Unfortunately, this landscaping visit completed …"
click at [717, 399] on span "Post" at bounding box center [1030, 401] width 20 height 16
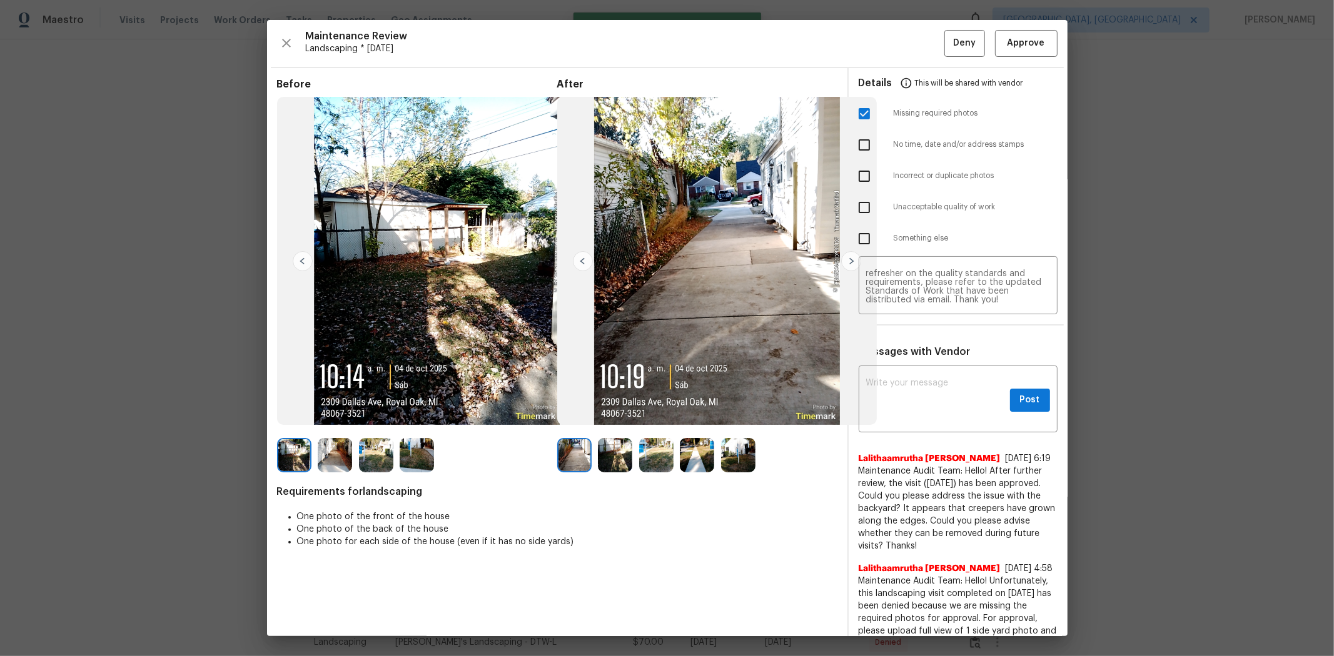
scroll to position [0, 0]
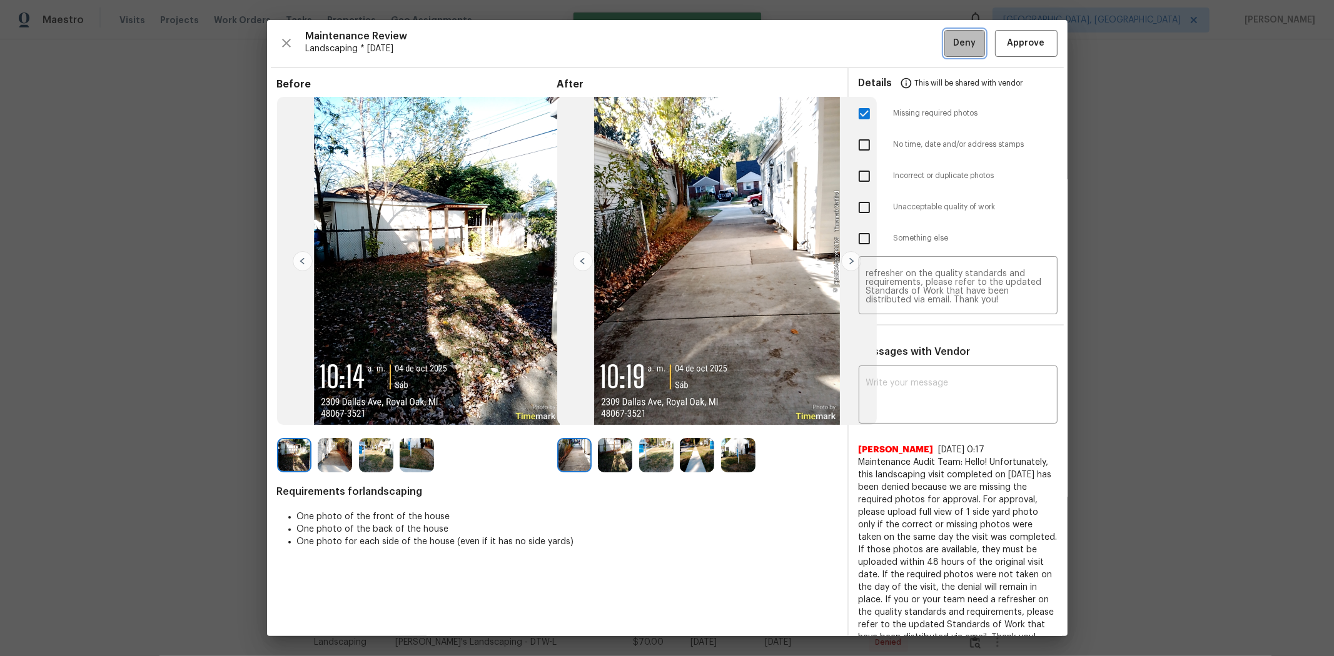
click at [717, 40] on span "Deny" at bounding box center [964, 44] width 23 height 16
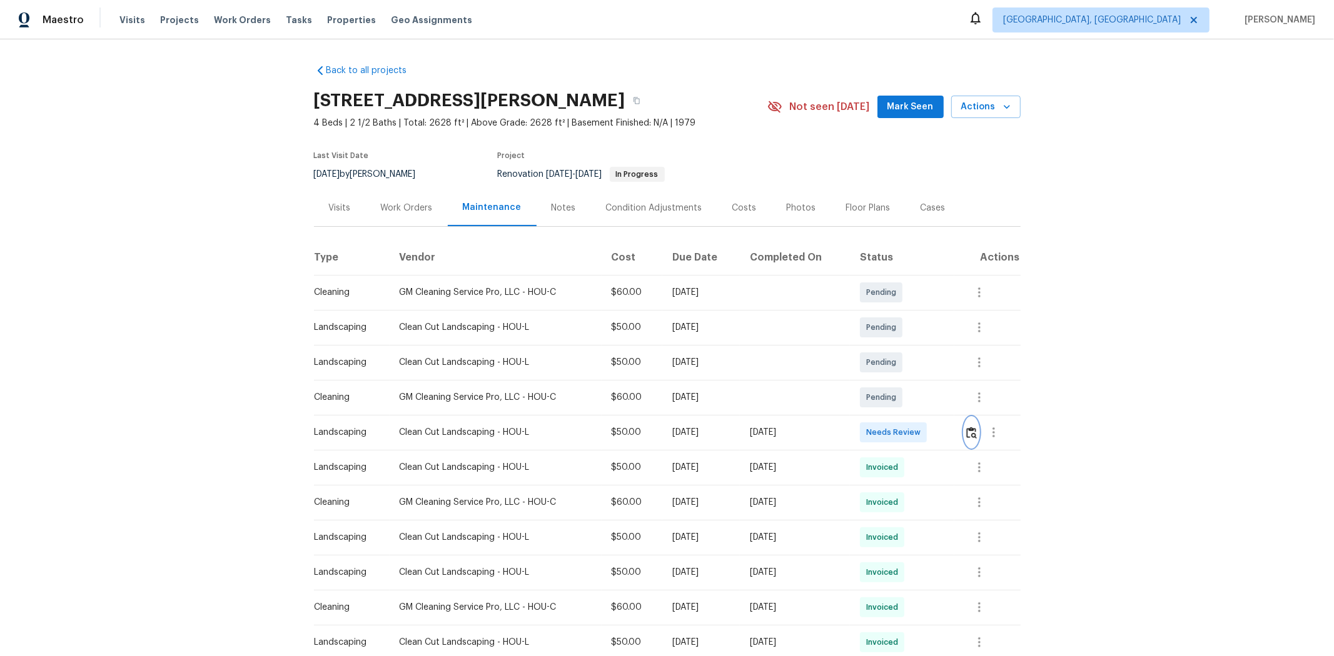
click at [948, 436] on img "button" at bounding box center [971, 433] width 11 height 12
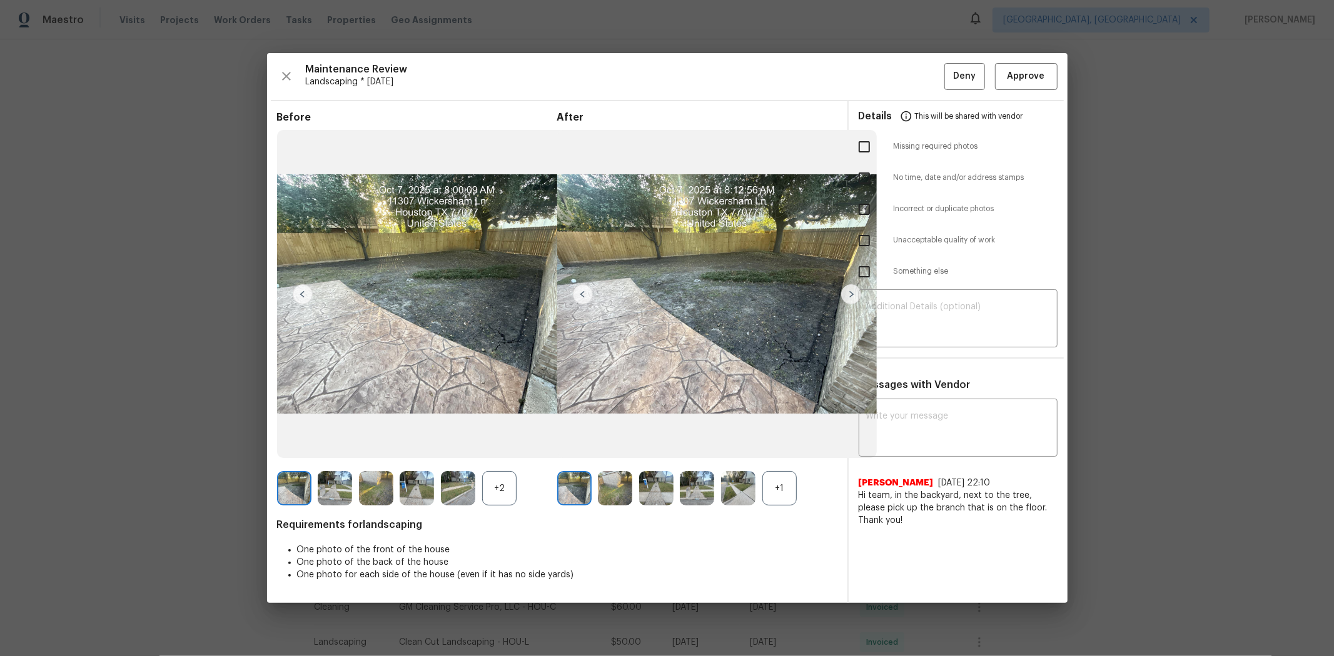
drag, startPoint x: 1035, startPoint y: 54, endPoint x: 1030, endPoint y: 66, distance: 12.1
click at [948, 57] on div "Maintenance Review Landscaping * Mon, Oct 06 Deny Approve Before +2 After +1 Re…" at bounding box center [667, 328] width 800 height 550
click at [948, 66] on button "Approve" at bounding box center [1026, 76] width 63 height 27
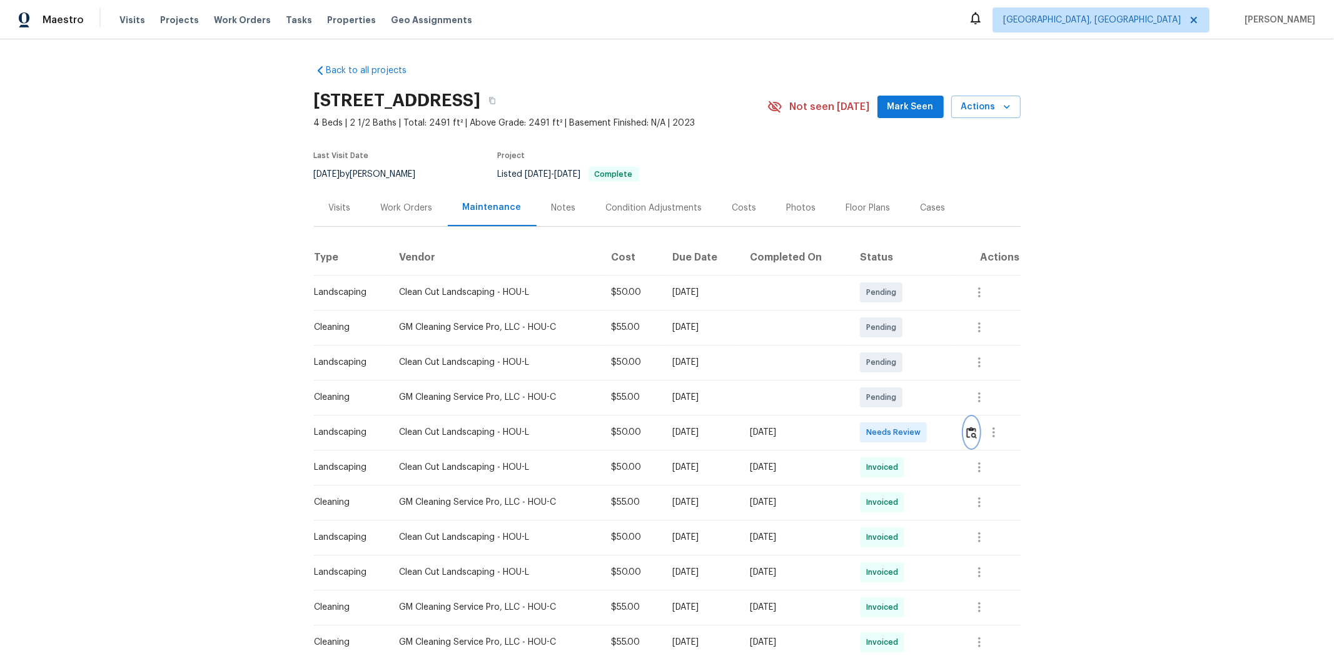
click at [948, 422] on button "button" at bounding box center [971, 433] width 14 height 30
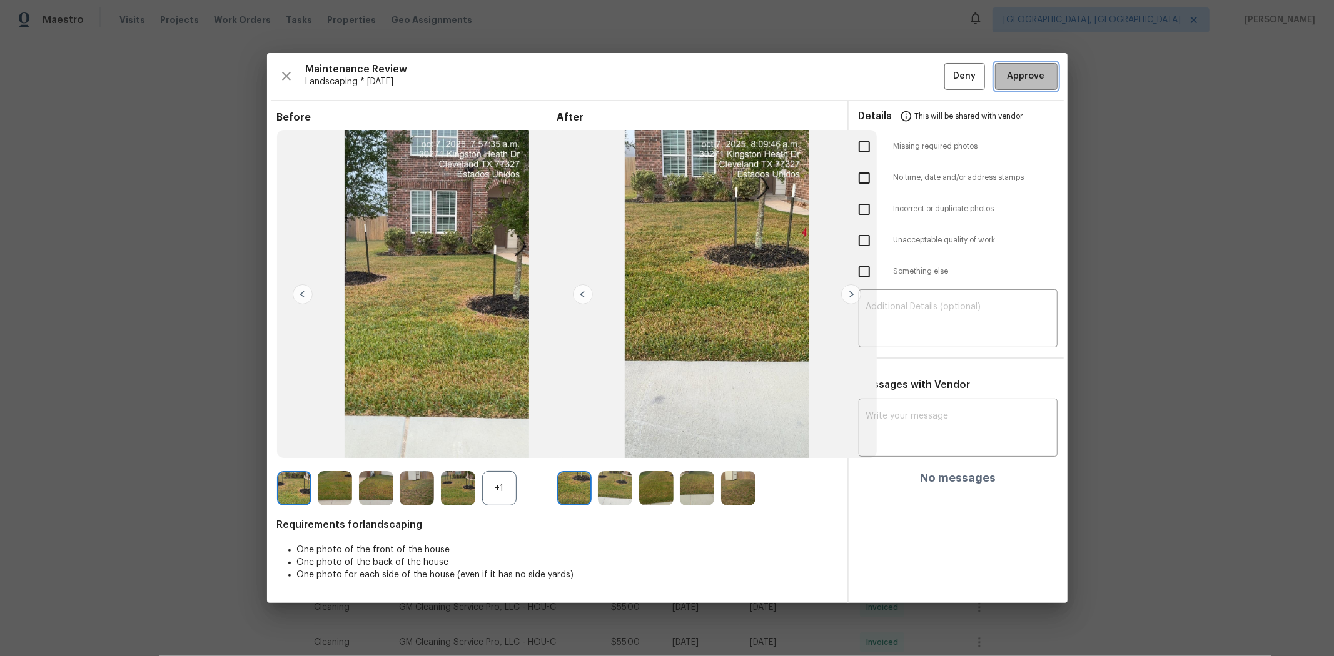
click at [948, 64] on button "Approve" at bounding box center [1026, 76] width 63 height 27
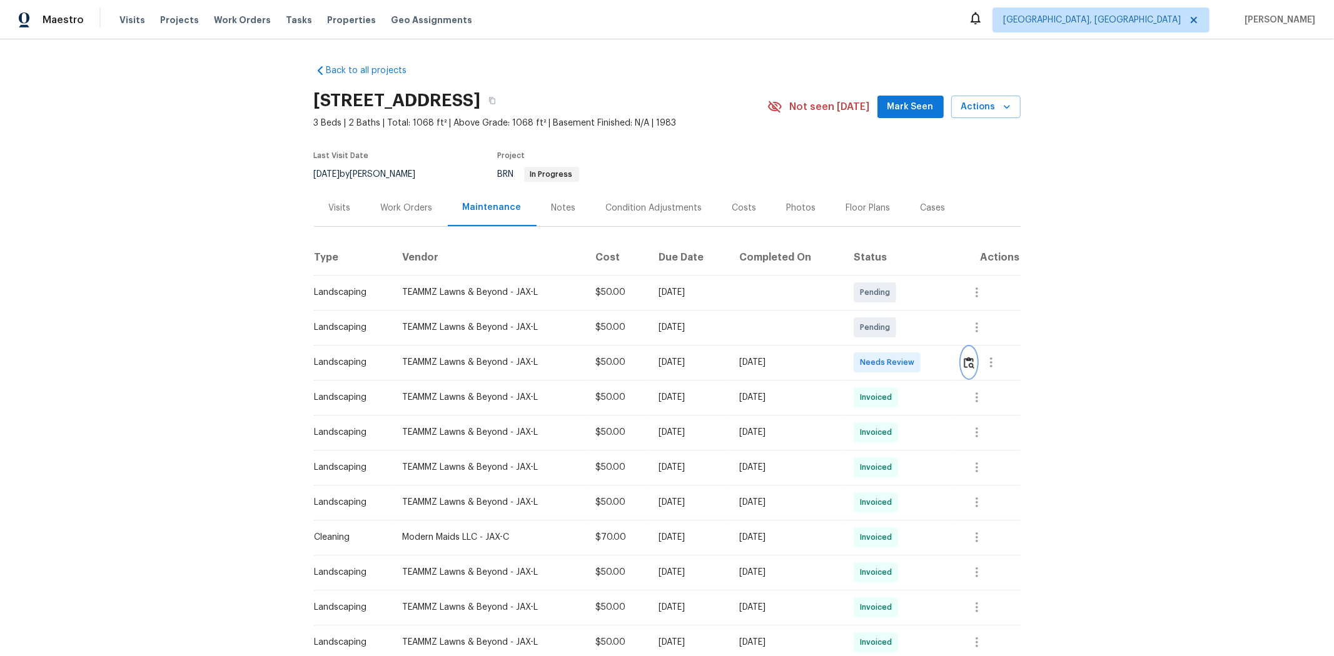
click at [948, 364] on img "button" at bounding box center [968, 363] width 11 height 12
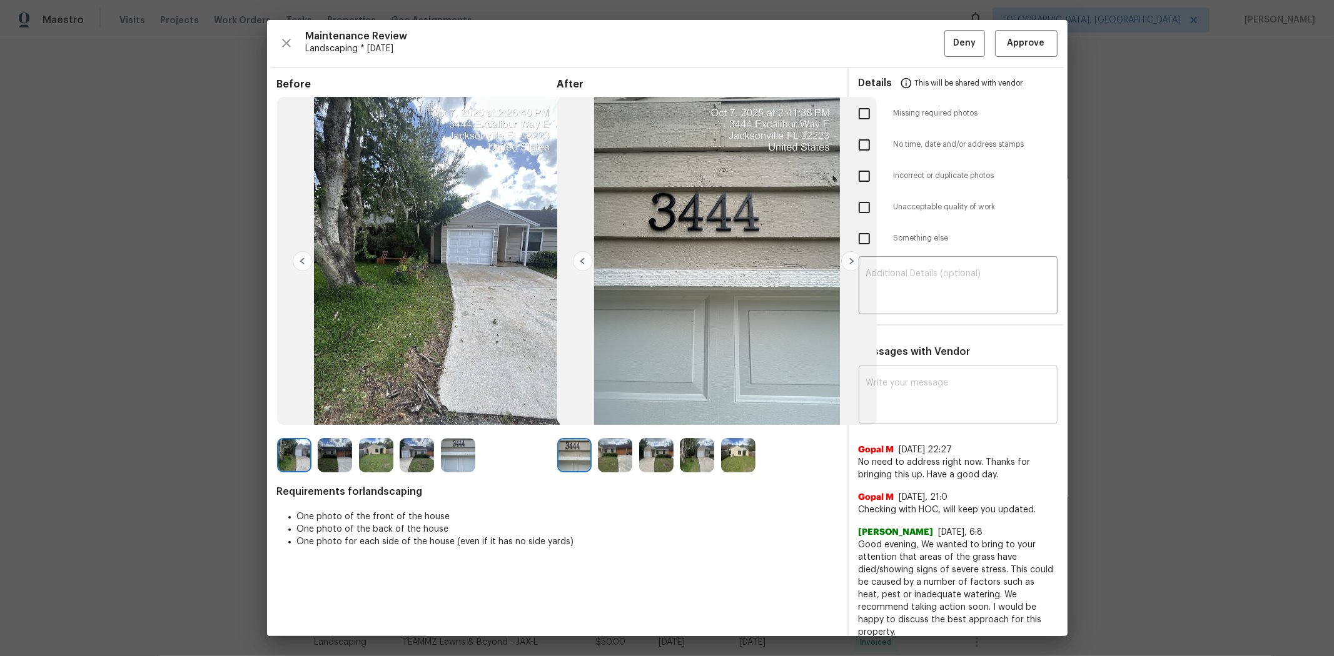
click at [869, 385] on textarea at bounding box center [958, 396] width 184 height 35
click at [867, 207] on input "checkbox" at bounding box center [864, 207] width 26 height 26
checkbox input "true"
click at [935, 289] on textarea at bounding box center [958, 286] width 184 height 35
paste textarea "Maintenance Audit Team: Hello! Unfortunately, this landscaping visit completed …"
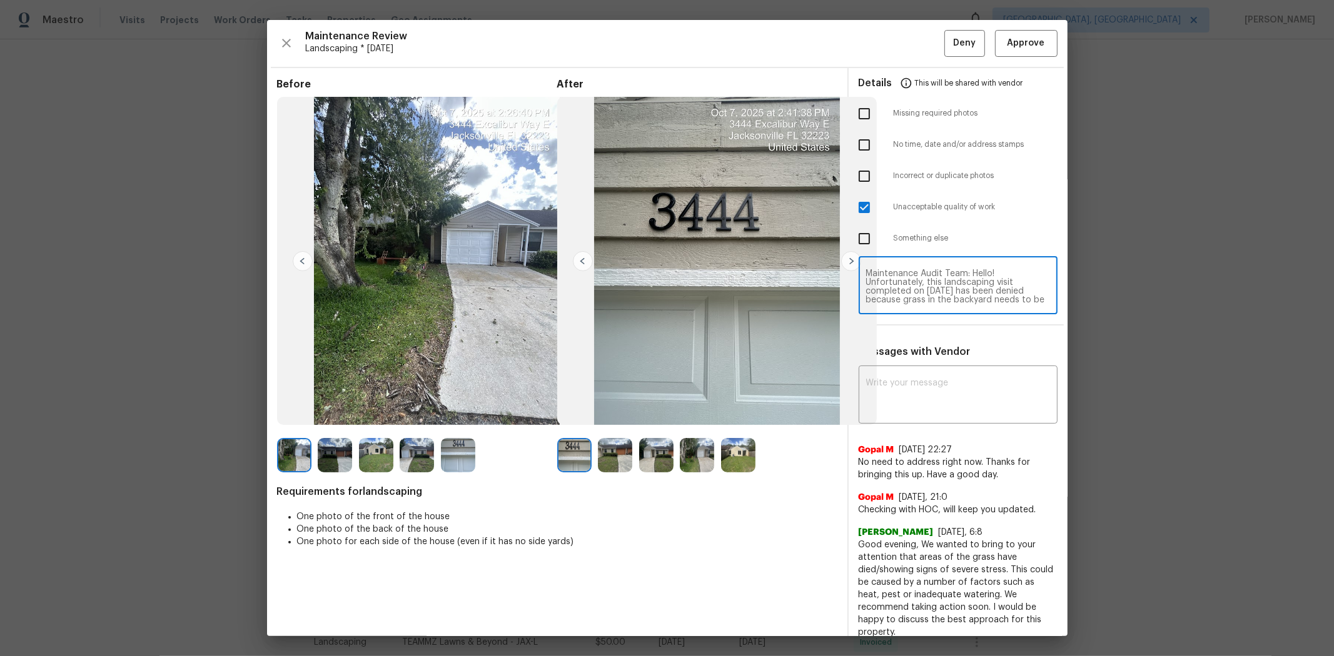
scroll to position [113, 0]
type textarea "Maintenance Audit Team: Hello! Unfortunately, this landscaping visit completed …"
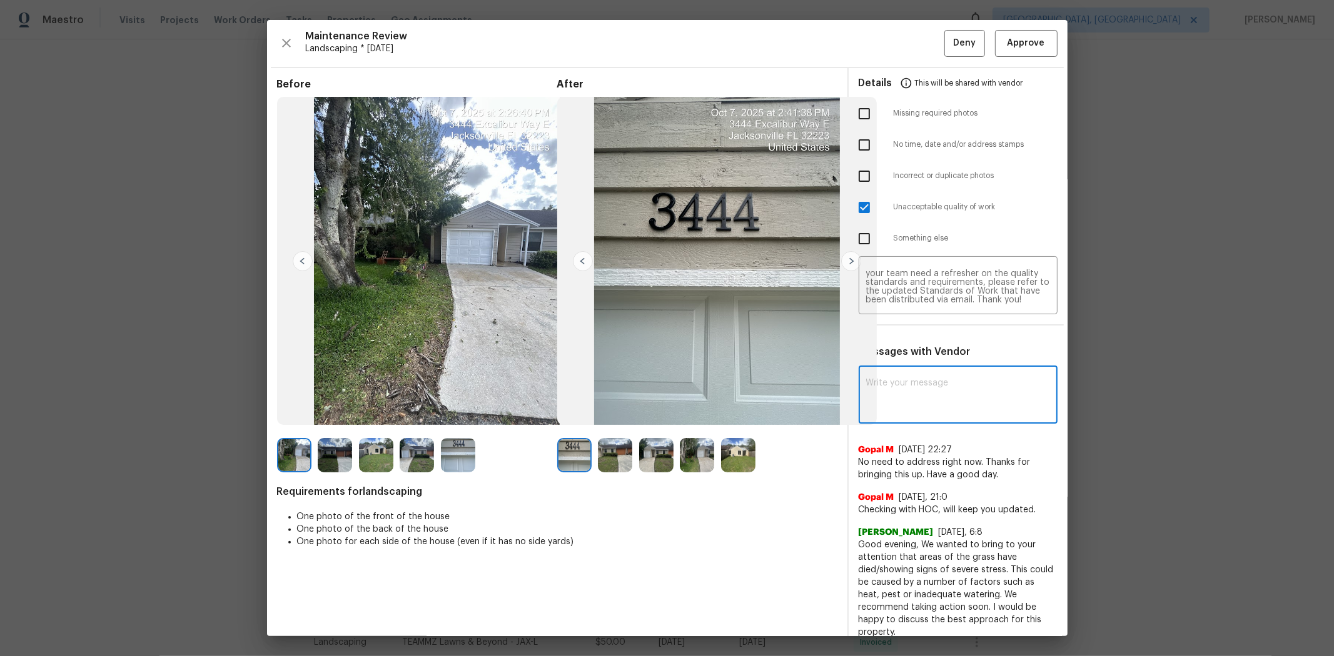
click at [935, 379] on textarea at bounding box center [958, 396] width 184 height 35
paste textarea "Maintenance Audit Team: Hello! Unfortunately, this landscaping visit completed …"
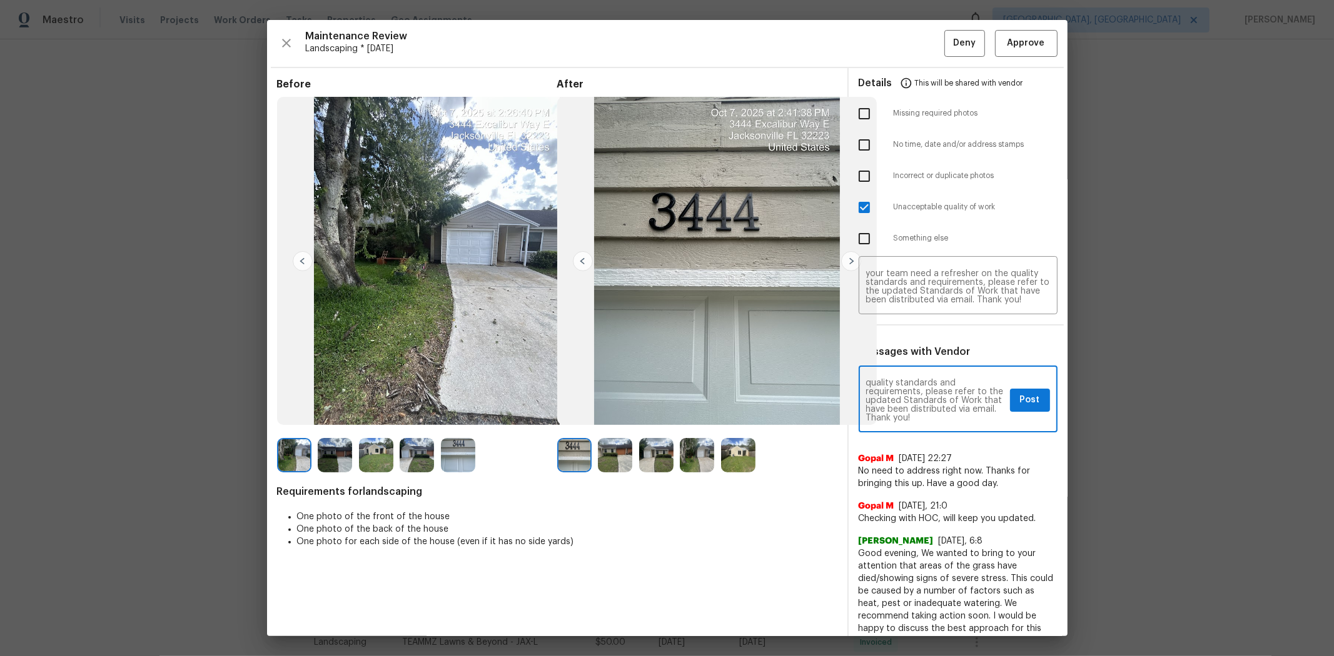
type textarea "Maintenance Audit Team: Hello! Unfortunately, this landscaping visit completed …"
click at [948, 401] on span "Post" at bounding box center [1030, 401] width 20 height 16
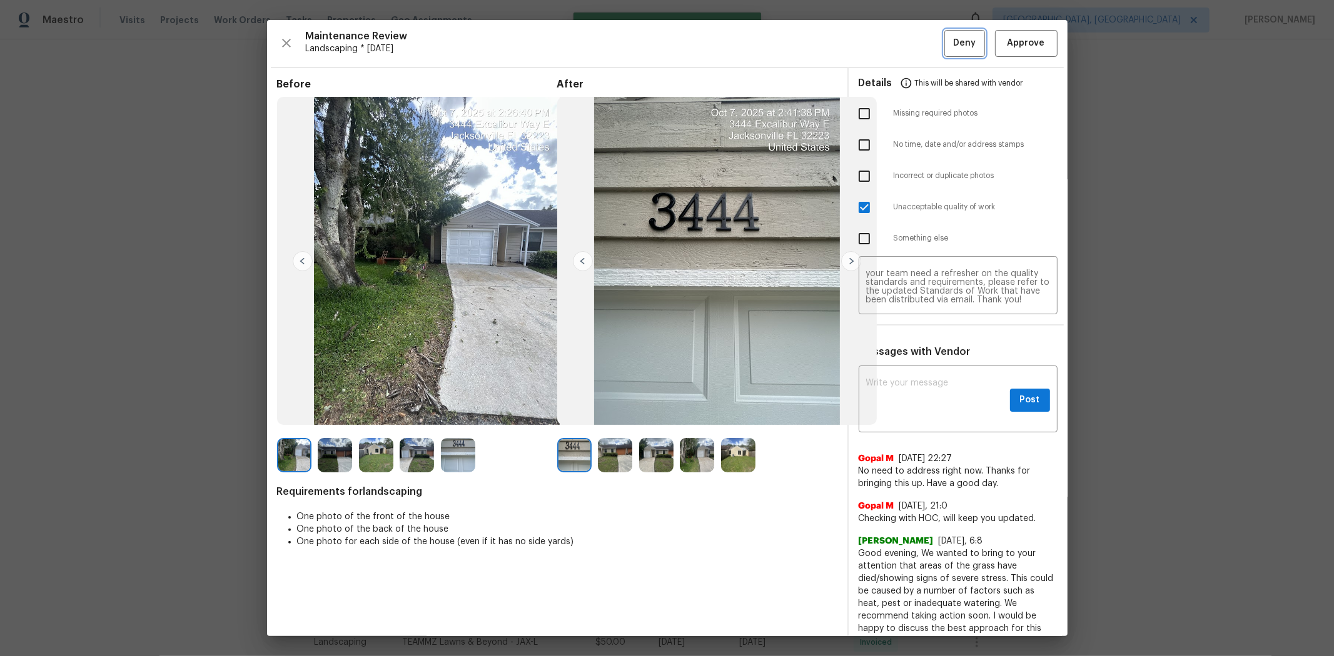
scroll to position [0, 0]
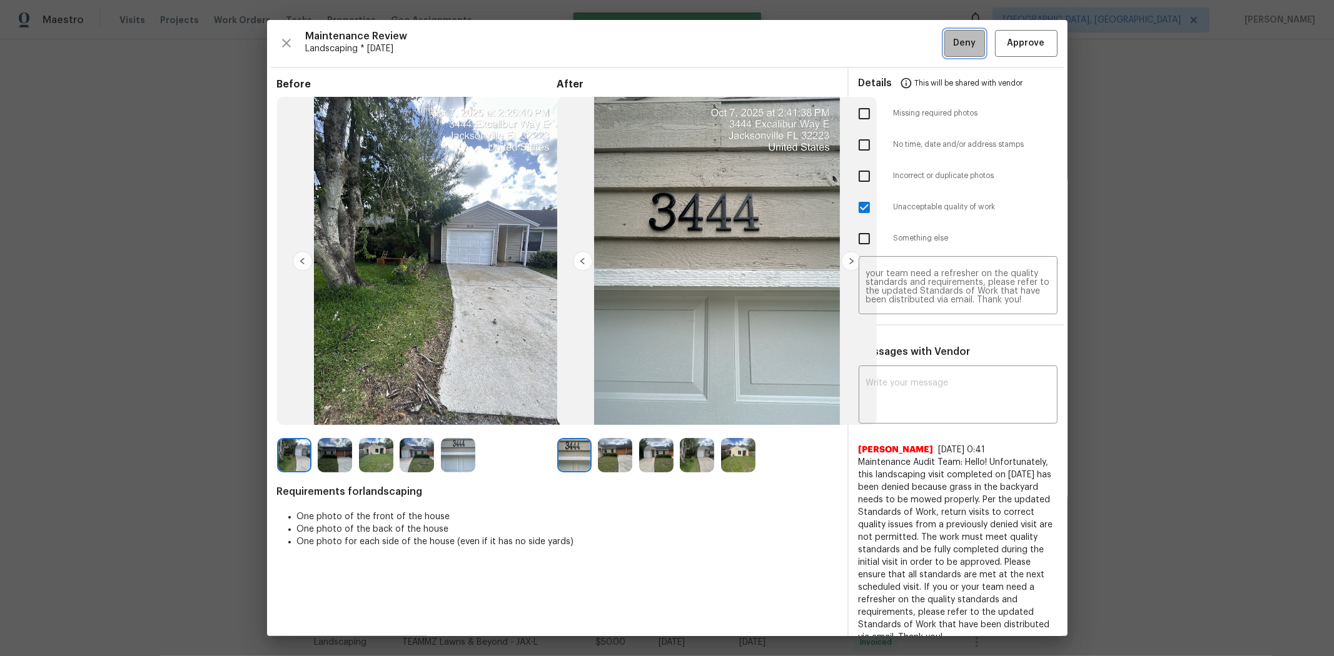
click at [948, 46] on span "Deny" at bounding box center [964, 44] width 23 height 16
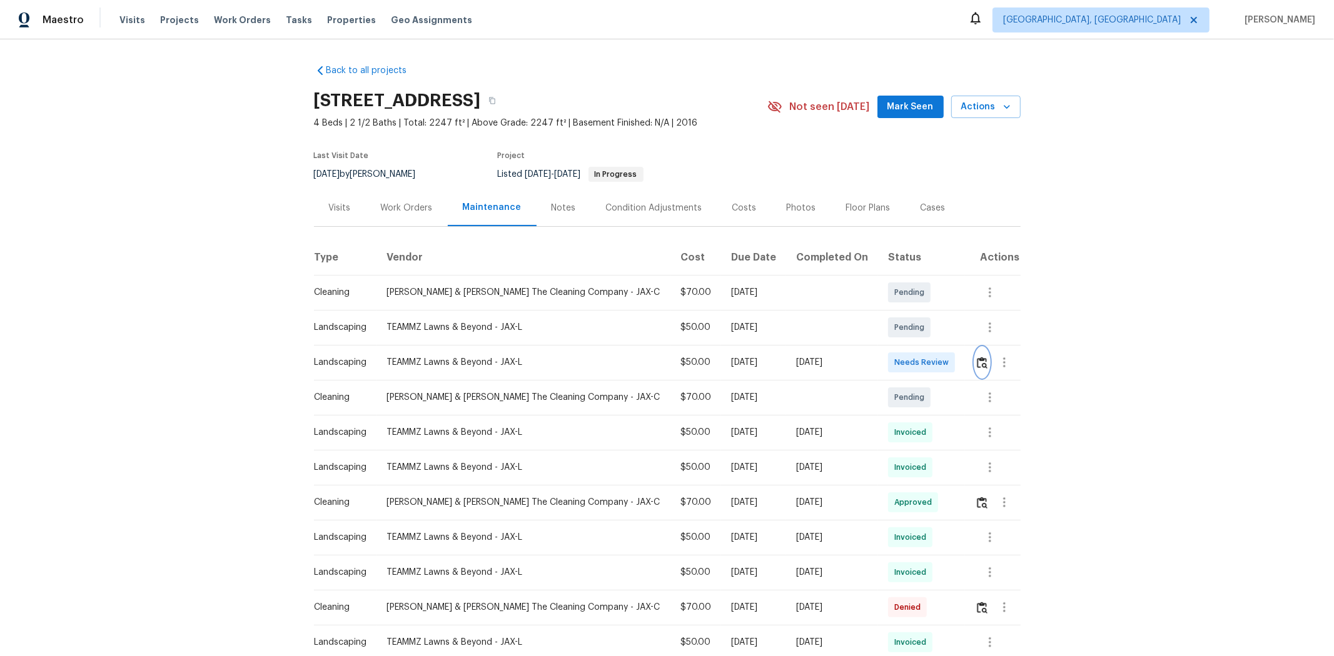
click at [948, 352] on button "button" at bounding box center [982, 363] width 14 height 30
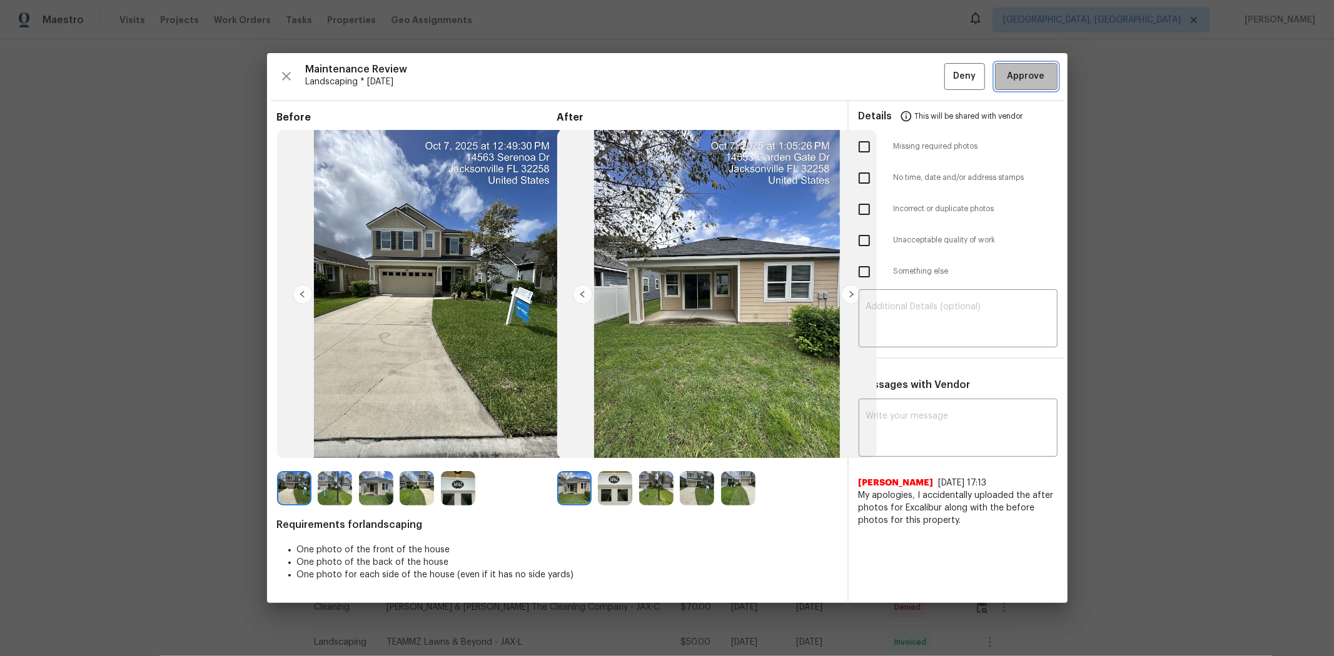
drag, startPoint x: 1012, startPoint y: 64, endPoint x: 978, endPoint y: 59, distance: 33.5
click at [948, 64] on button "Approve" at bounding box center [1026, 76] width 63 height 27
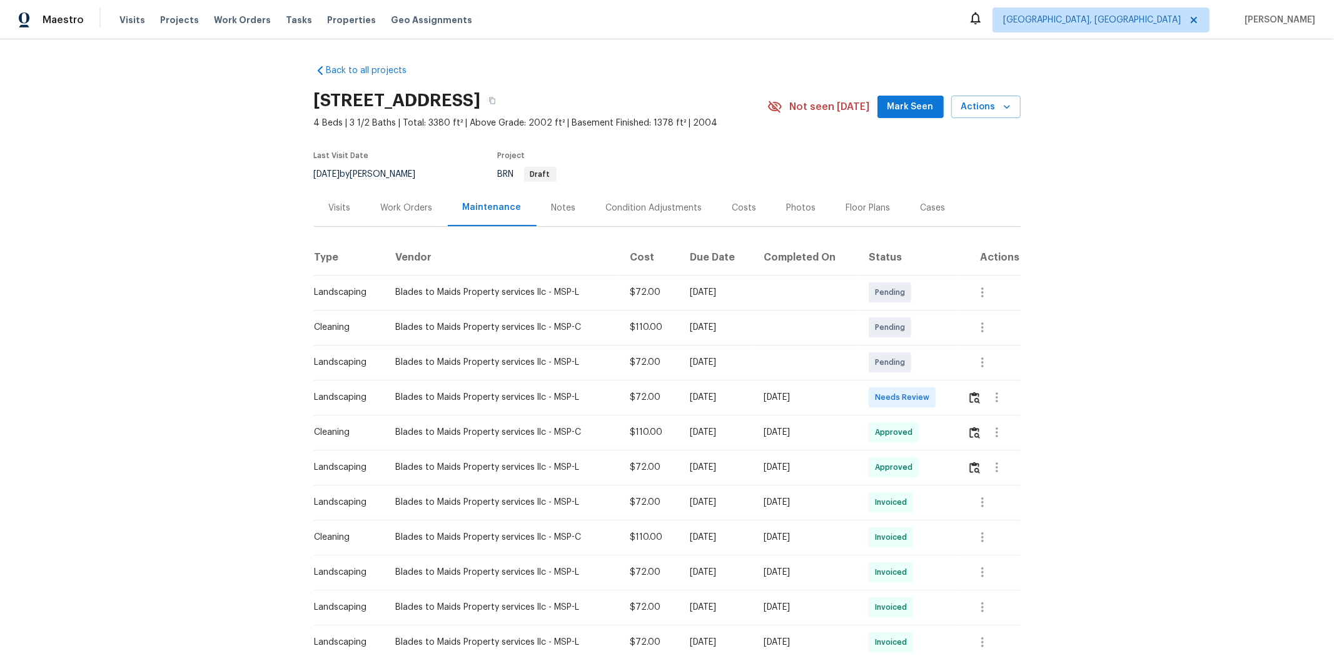
click at [948, 401] on td at bounding box center [988, 397] width 63 height 35
click at [948, 400] on img "button" at bounding box center [974, 398] width 11 height 12
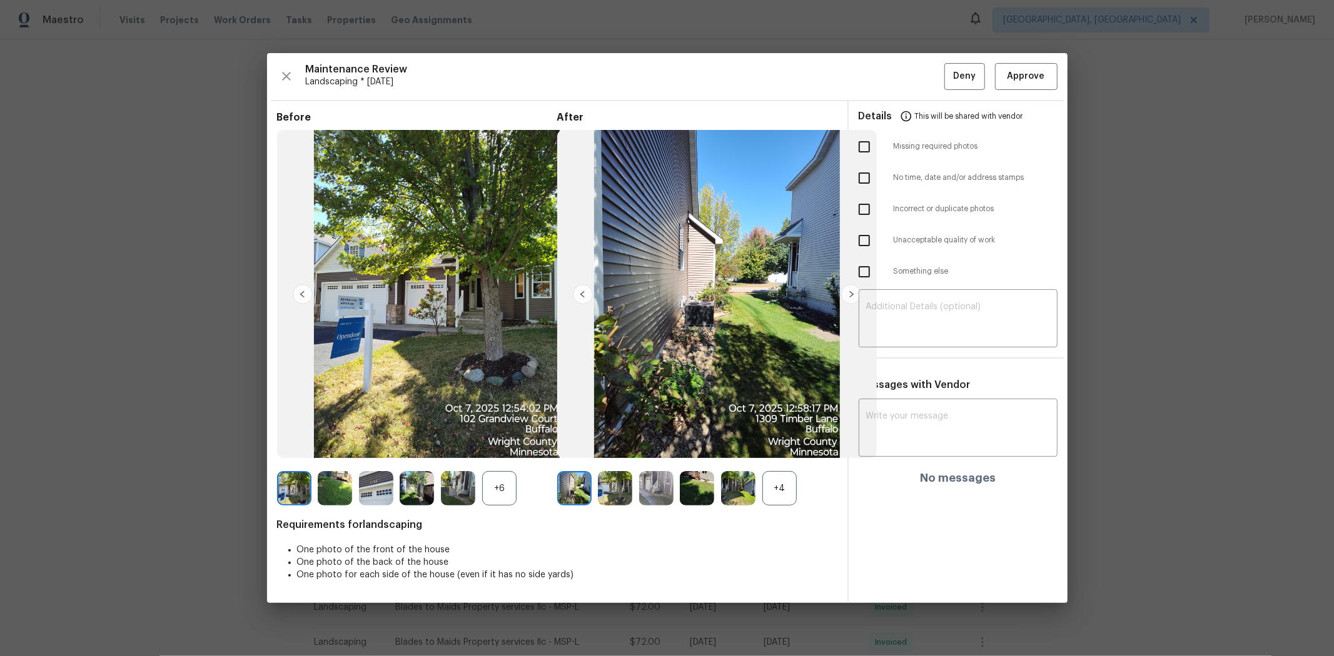
click at [948, 61] on div "Maintenance Review Landscaping * [DATE] Deny Approve Before +6 After +4 Require…" at bounding box center [667, 328] width 800 height 550
click at [948, 72] on span "Approve" at bounding box center [1026, 77] width 38 height 16
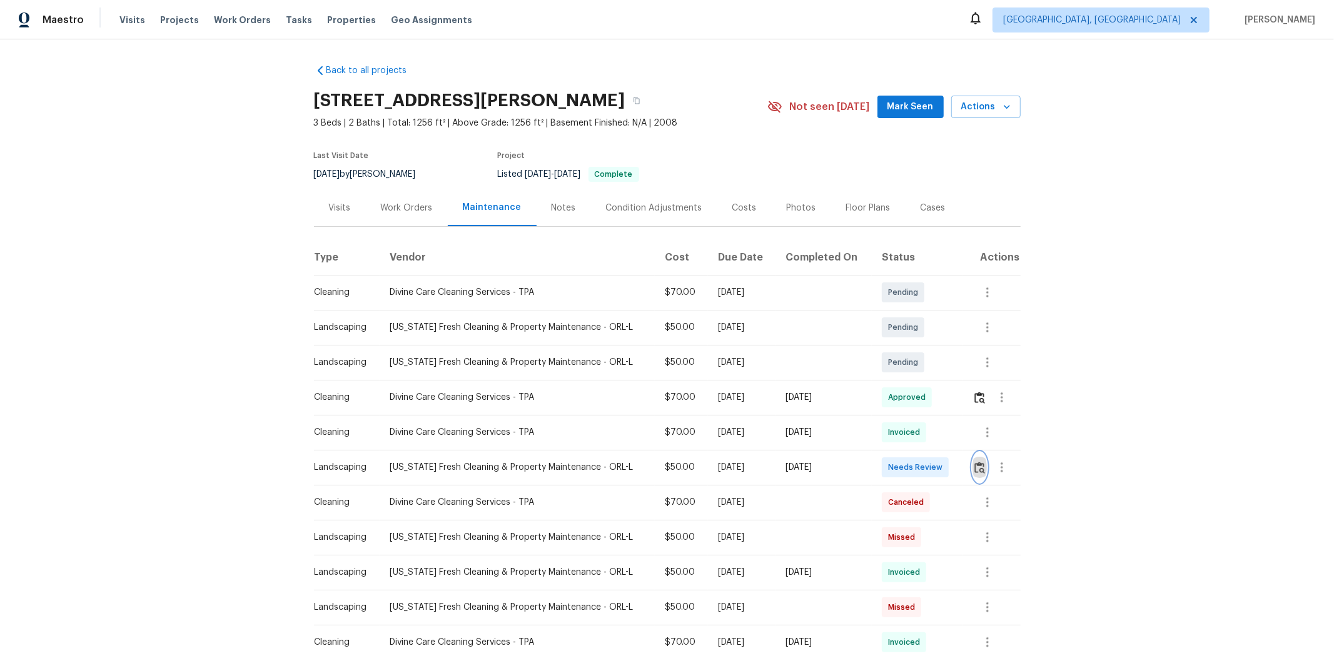
click at [948, 439] on button "button" at bounding box center [979, 468] width 14 height 30
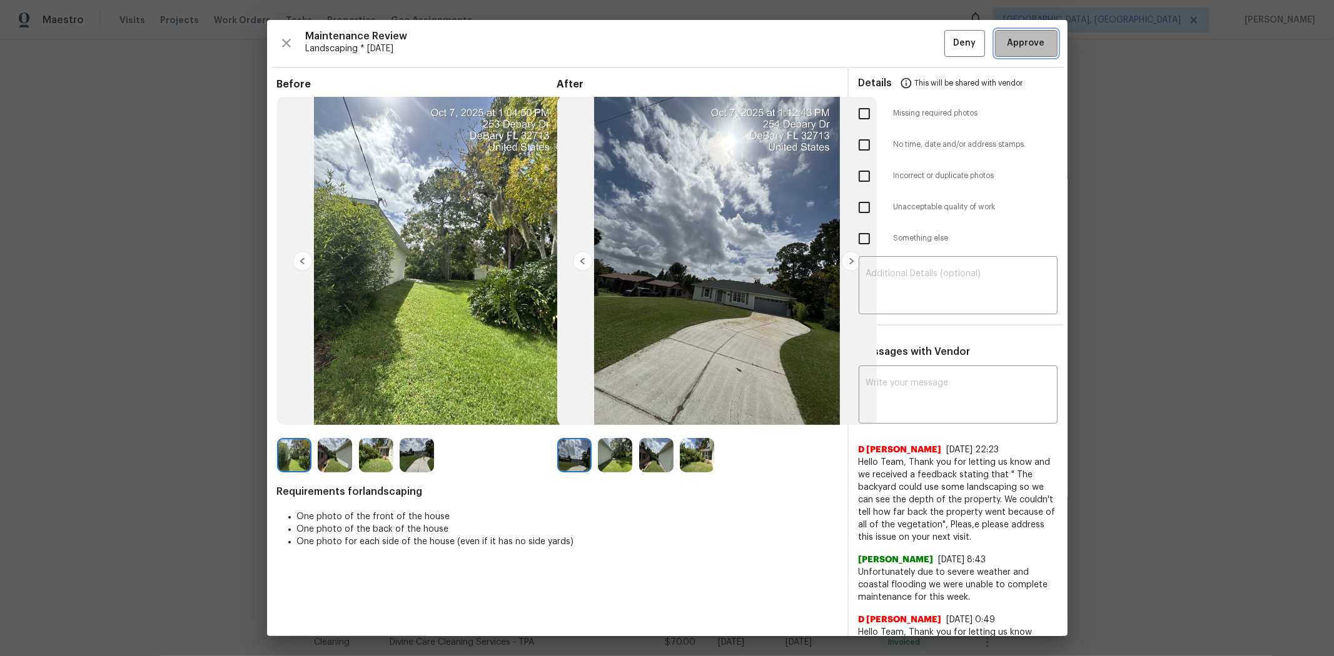
click at [948, 44] on span "Approve" at bounding box center [1026, 44] width 38 height 16
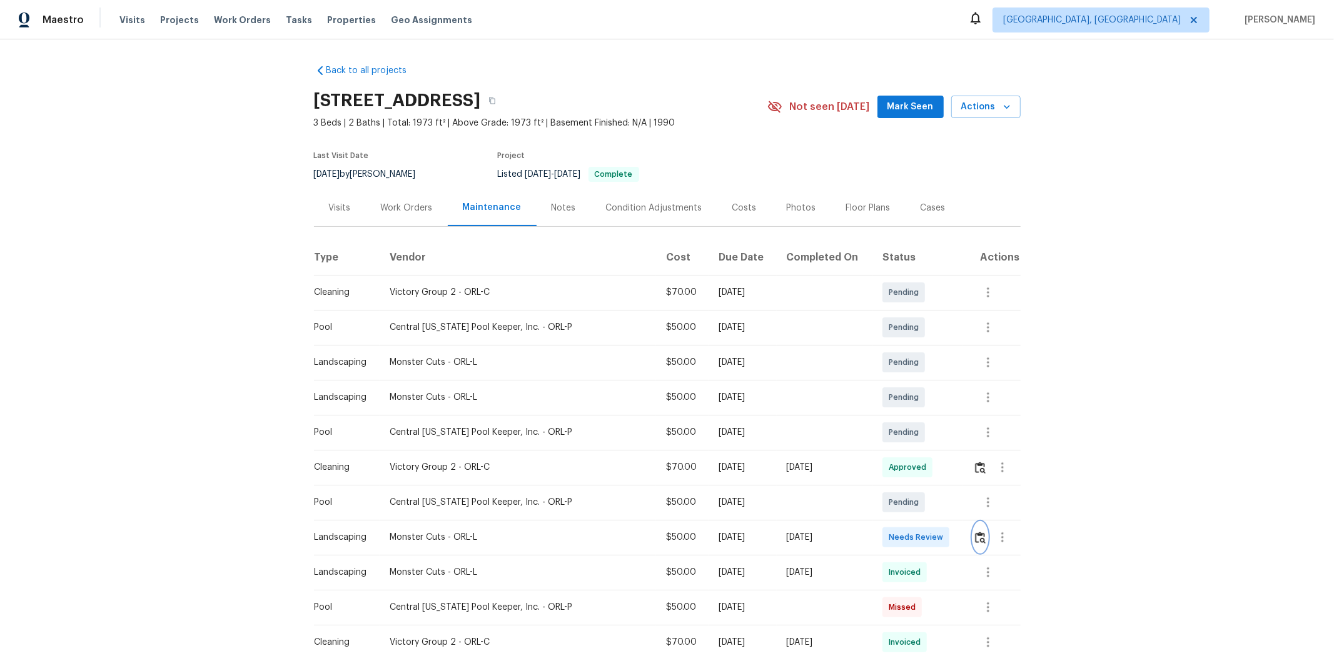
click at [948, 439] on img "button" at bounding box center [980, 538] width 11 height 12
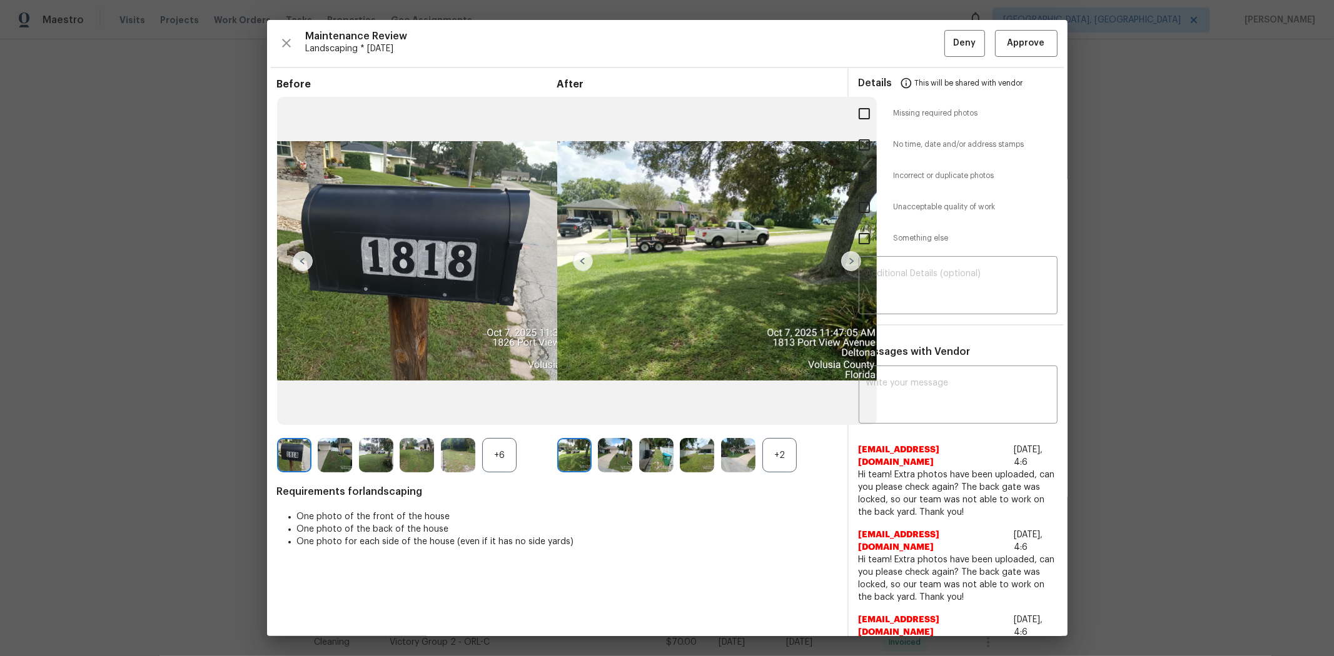
click at [853, 208] on input "checkbox" at bounding box center [864, 207] width 26 height 26
checkbox input "true"
click at [915, 261] on div "​" at bounding box center [957, 286] width 199 height 55
paste textarea "Maintenance Audit Team: Hello! Unfortunately, this landscaping visit completed …"
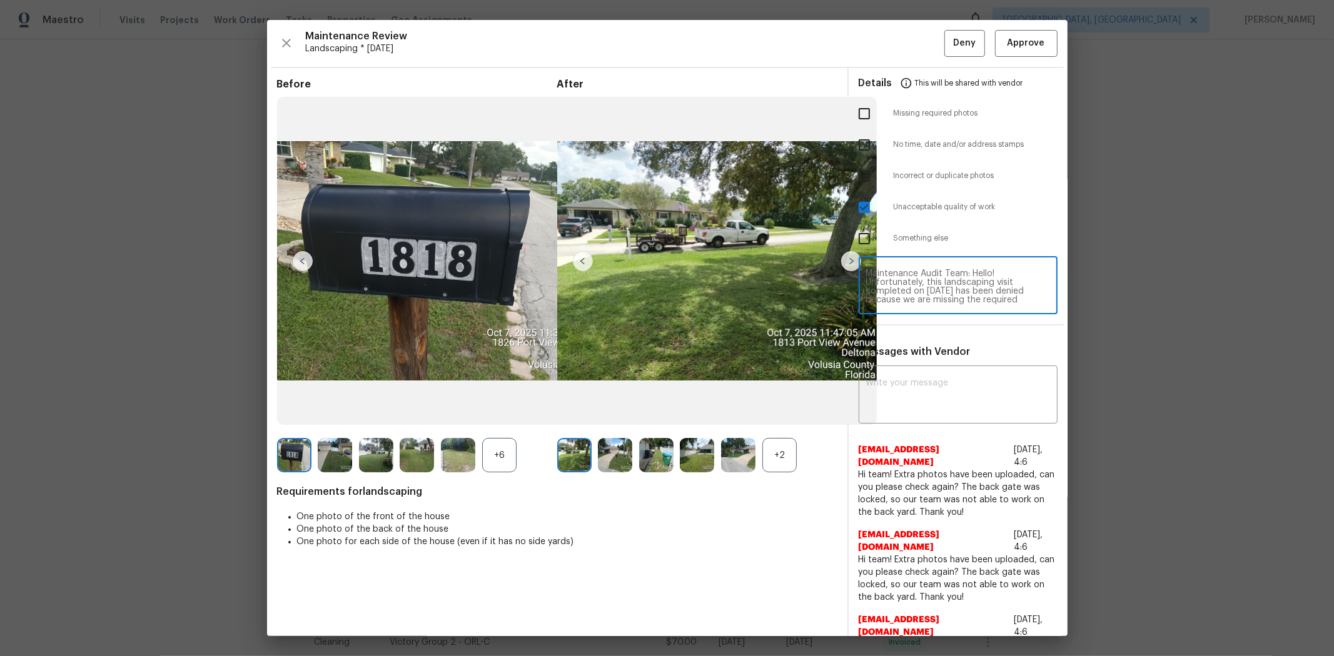
scroll to position [122, 0]
type textarea "Maintenance Audit Team: Hello! Unfortunately, this landscaping visit completed …"
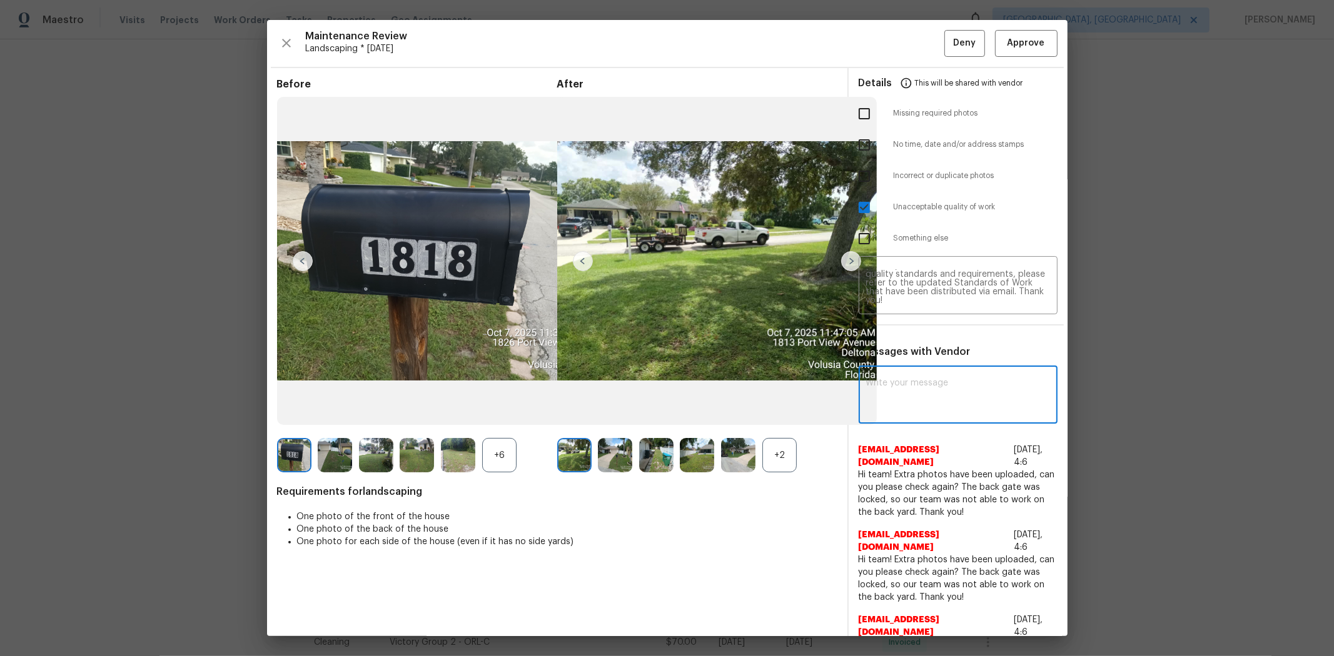
click at [948, 393] on textarea at bounding box center [958, 396] width 184 height 35
paste textarea "Maintenance Audit Team: Hello! Unfortunately, this landscaping visit completed …"
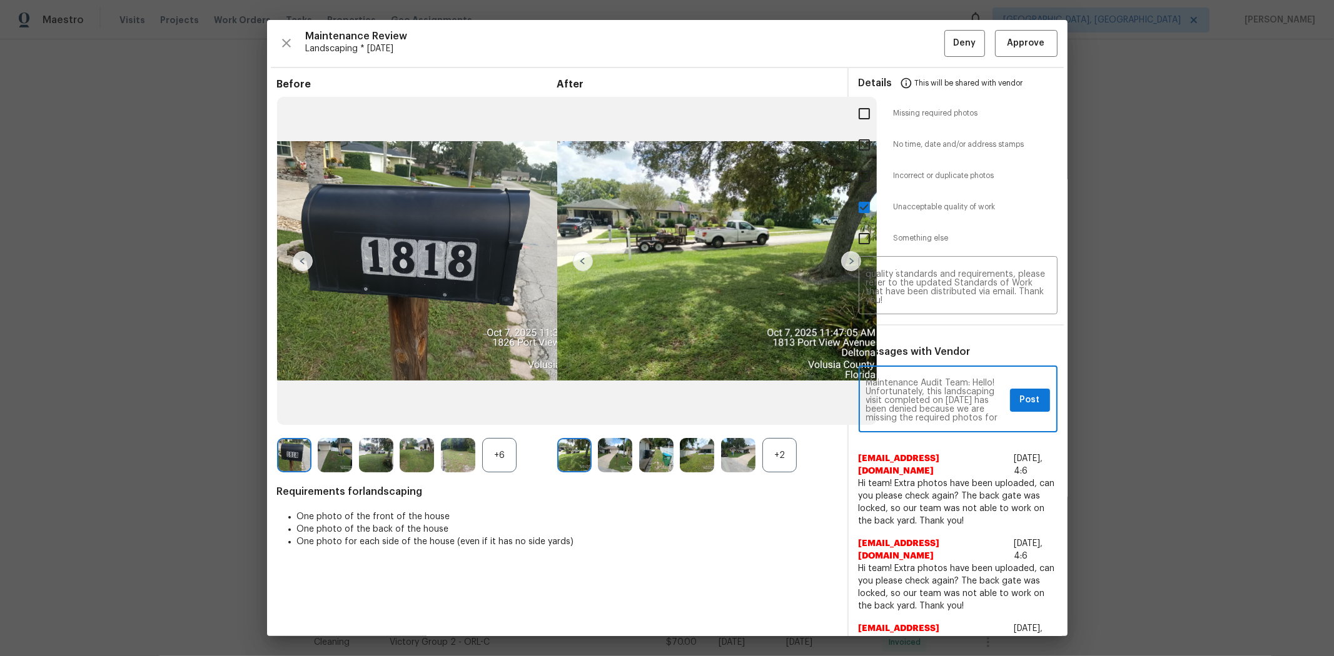
scroll to position [183, 0]
type textarea "Maintenance Audit Team: Hello! Unfortunately, this landscaping visit completed …"
click at [948, 396] on button "Post" at bounding box center [1030, 400] width 40 height 23
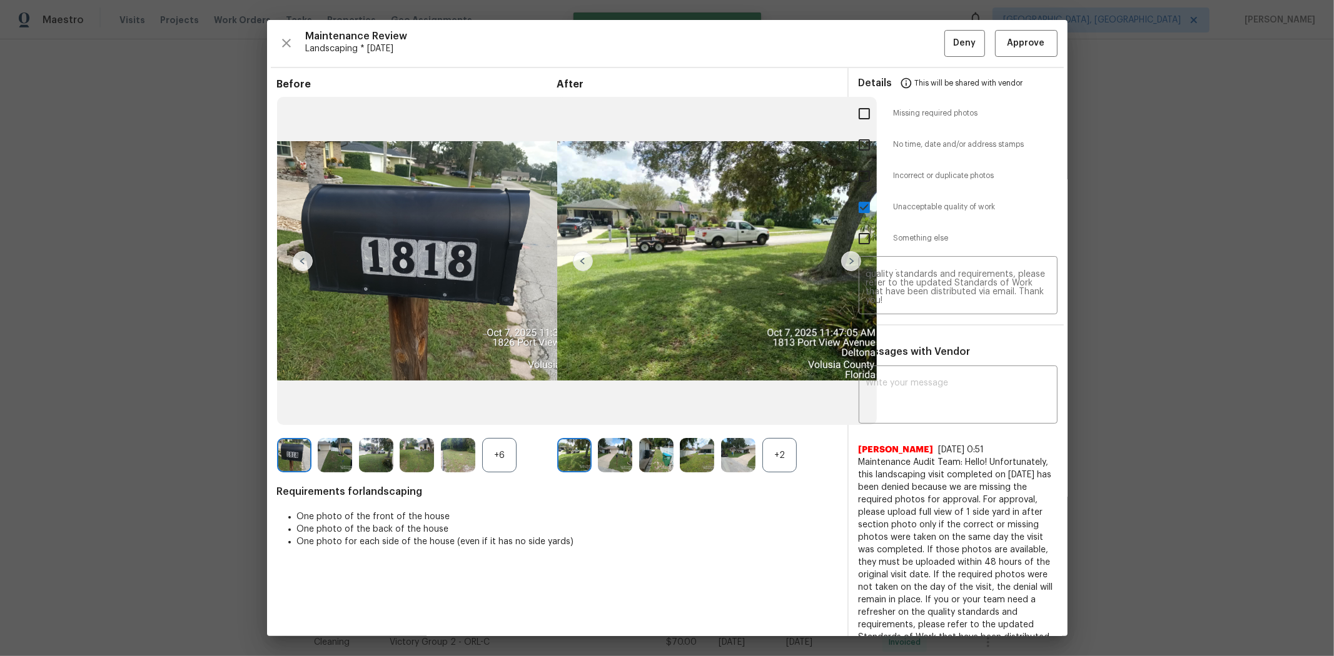
scroll to position [0, 0]
click at [948, 44] on span "Deny" at bounding box center [964, 44] width 23 height 16
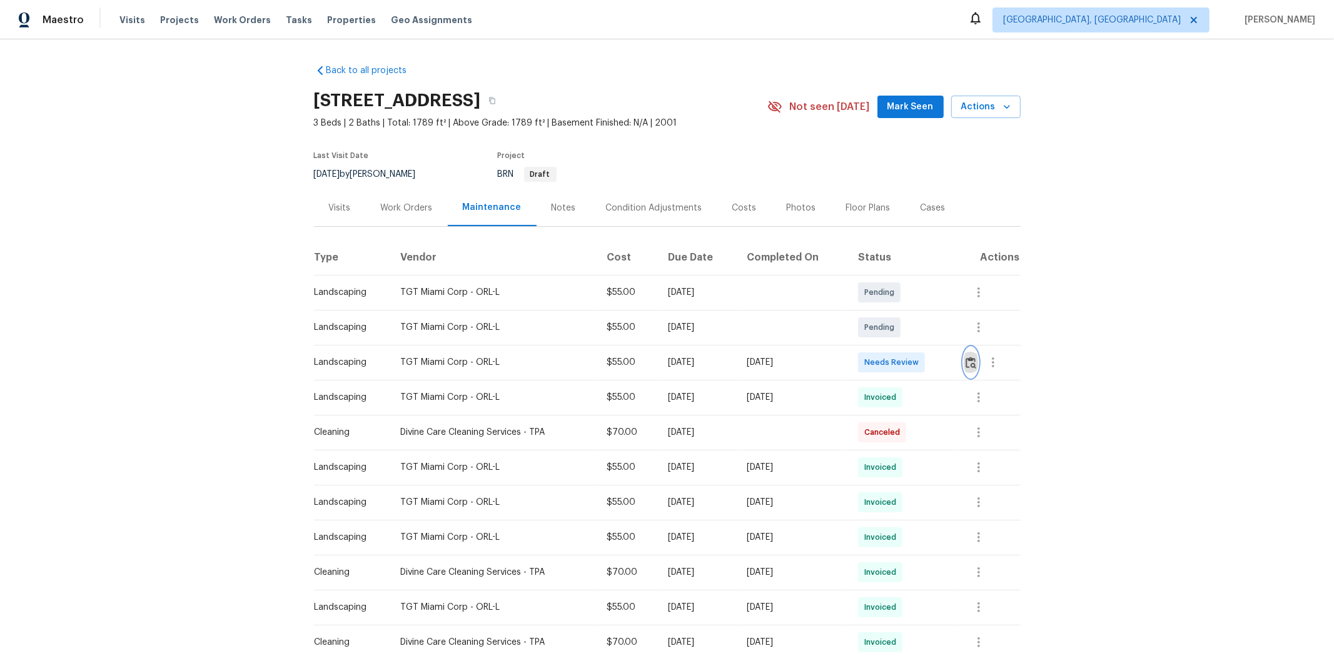
click at [948, 360] on img "button" at bounding box center [970, 363] width 11 height 12
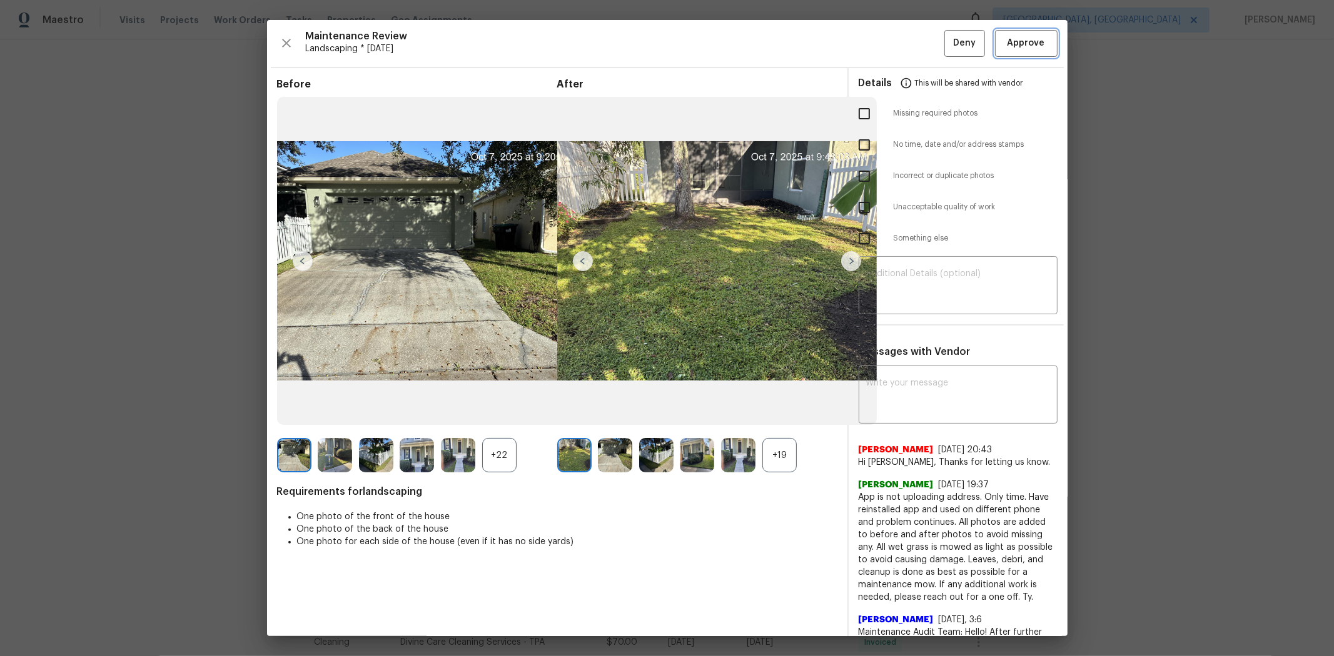
click at [948, 39] on span "Approve" at bounding box center [1026, 44] width 38 height 16
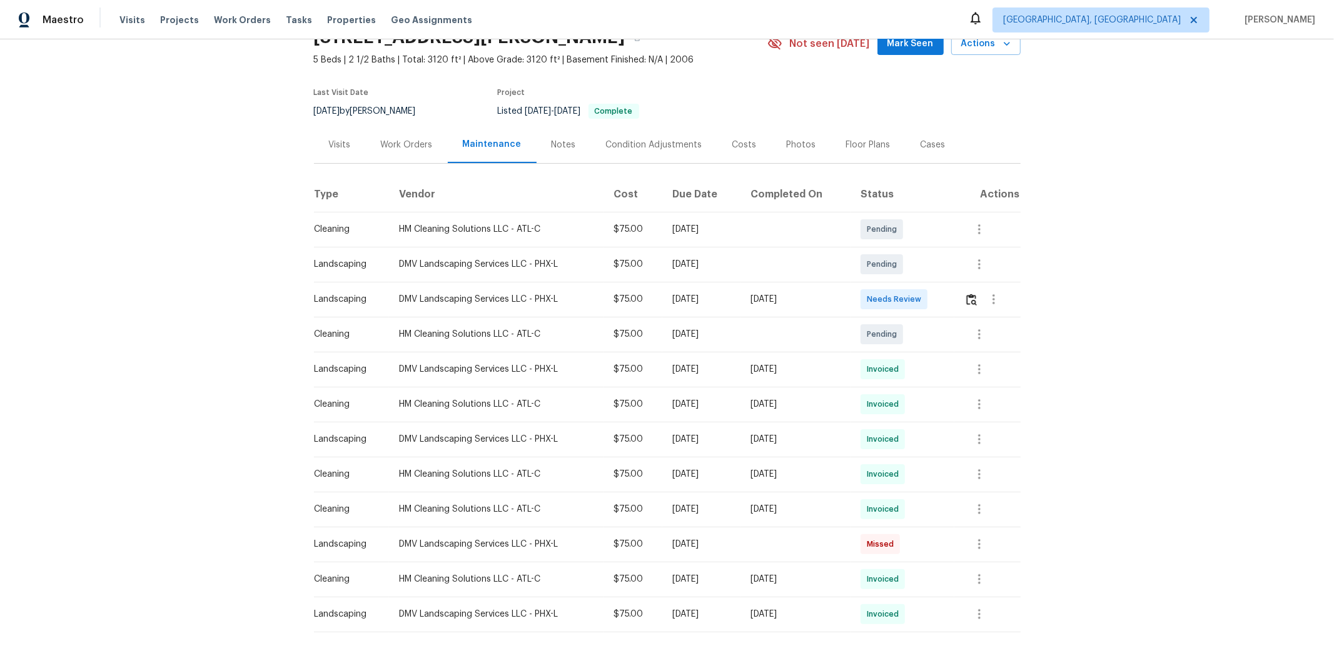
scroll to position [124, 0]
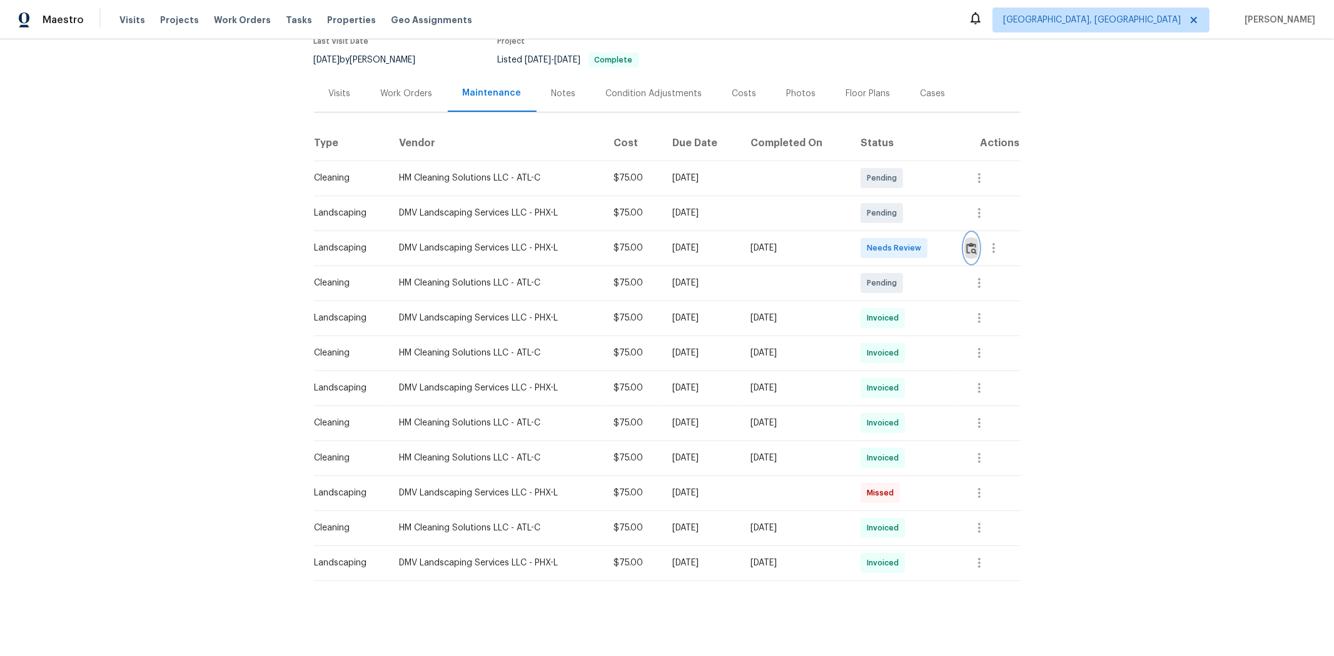
click at [948, 243] on img "button" at bounding box center [971, 249] width 11 height 12
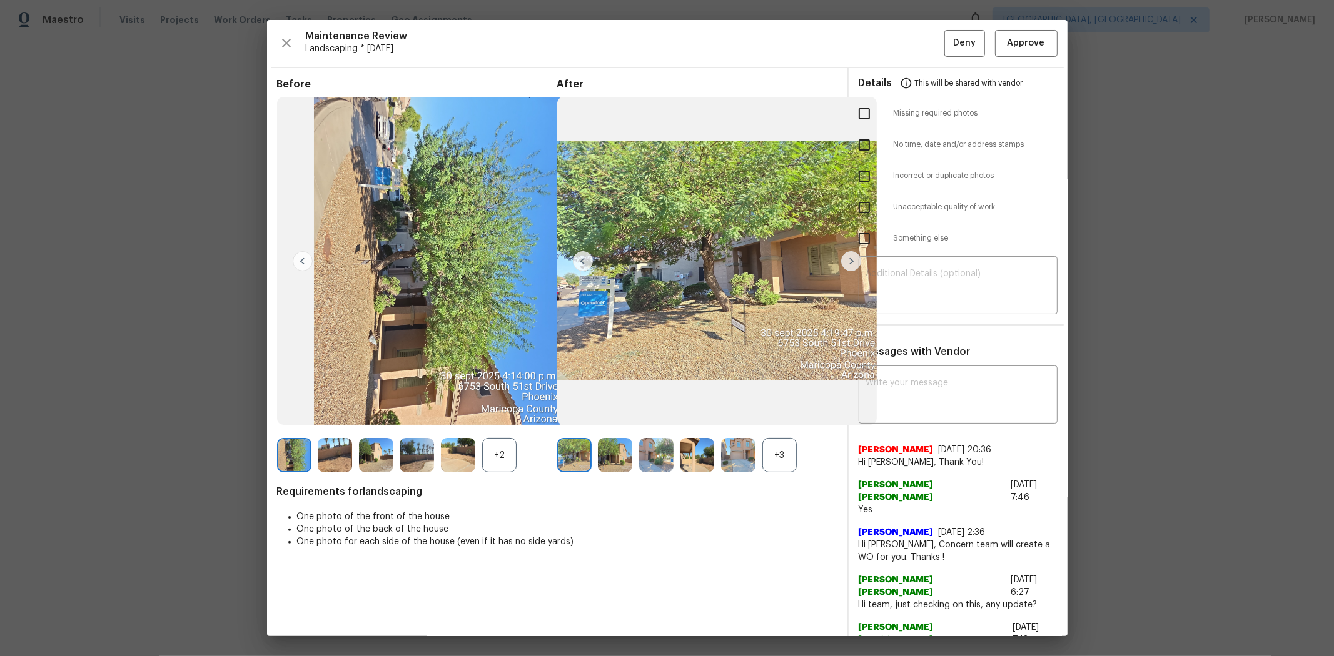
click at [948, 76] on div "Details This will be shared with vendor" at bounding box center [957, 83] width 199 height 30
click at [948, 49] on span "Approve" at bounding box center [1026, 44] width 38 height 16
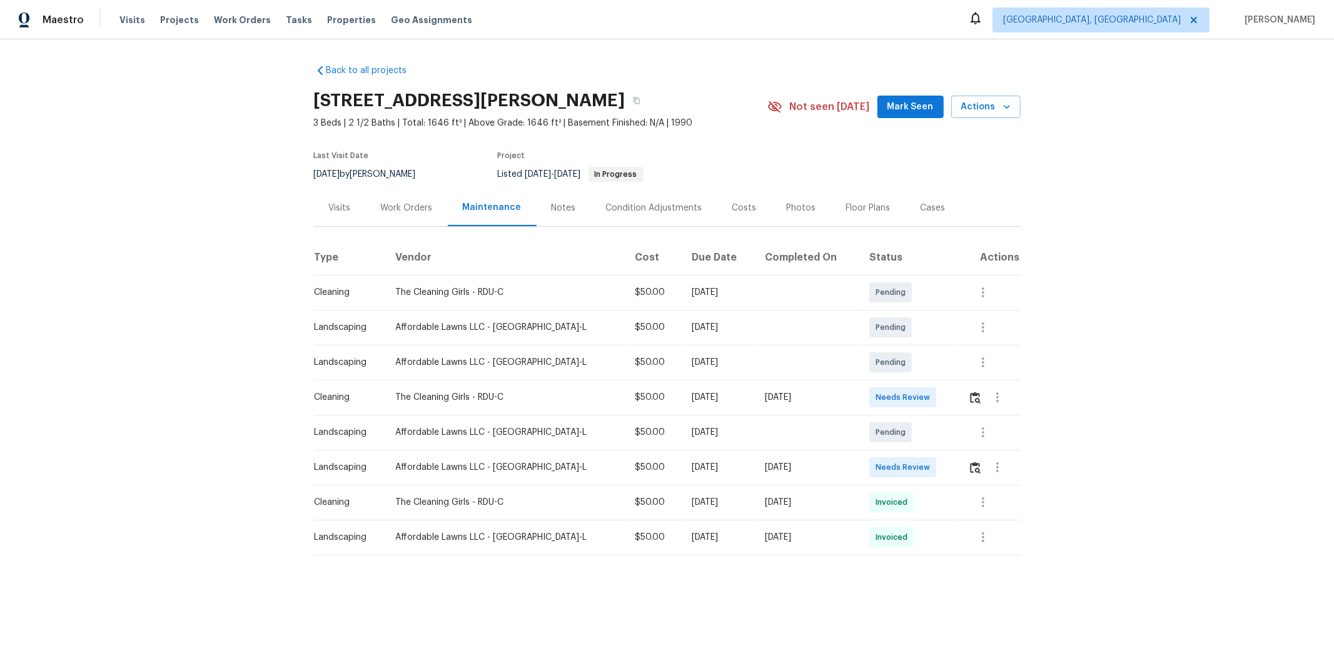
click at [948, 439] on td at bounding box center [989, 467] width 63 height 35
click at [948, 439] on img "button" at bounding box center [975, 468] width 11 height 12
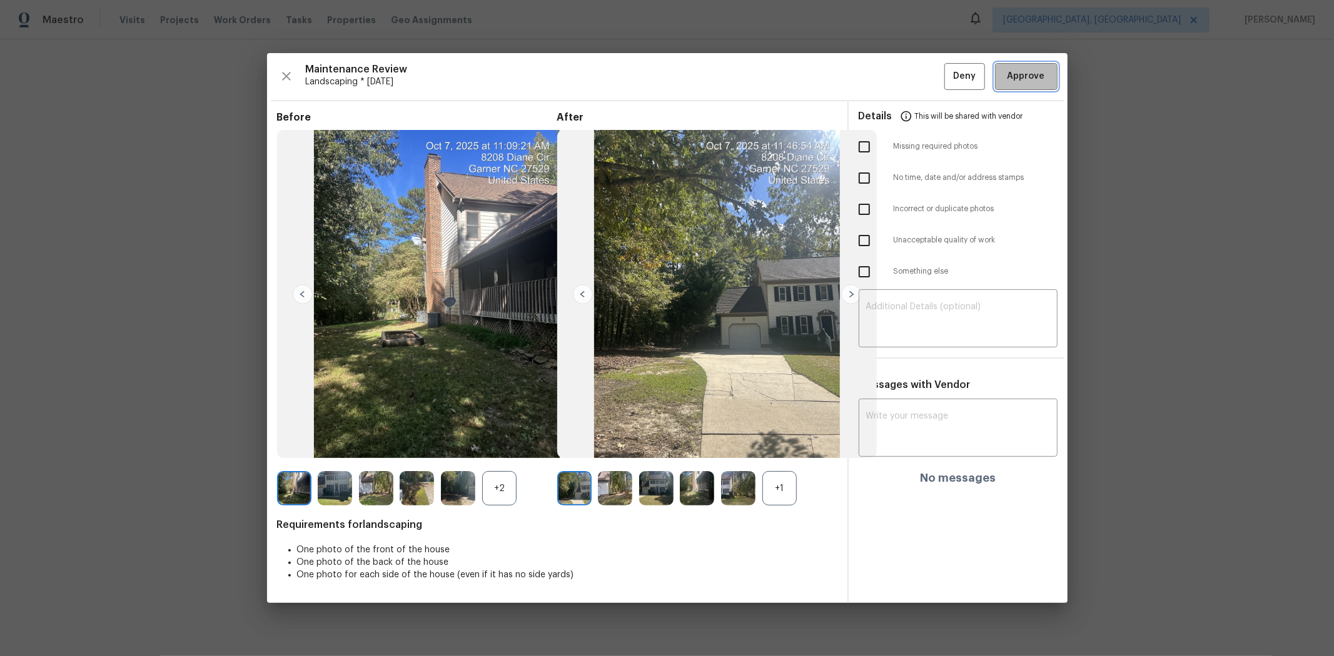
drag, startPoint x: 1022, startPoint y: 70, endPoint x: 994, endPoint y: 77, distance: 28.4
click at [948, 69] on span "Approve" at bounding box center [1026, 77] width 38 height 16
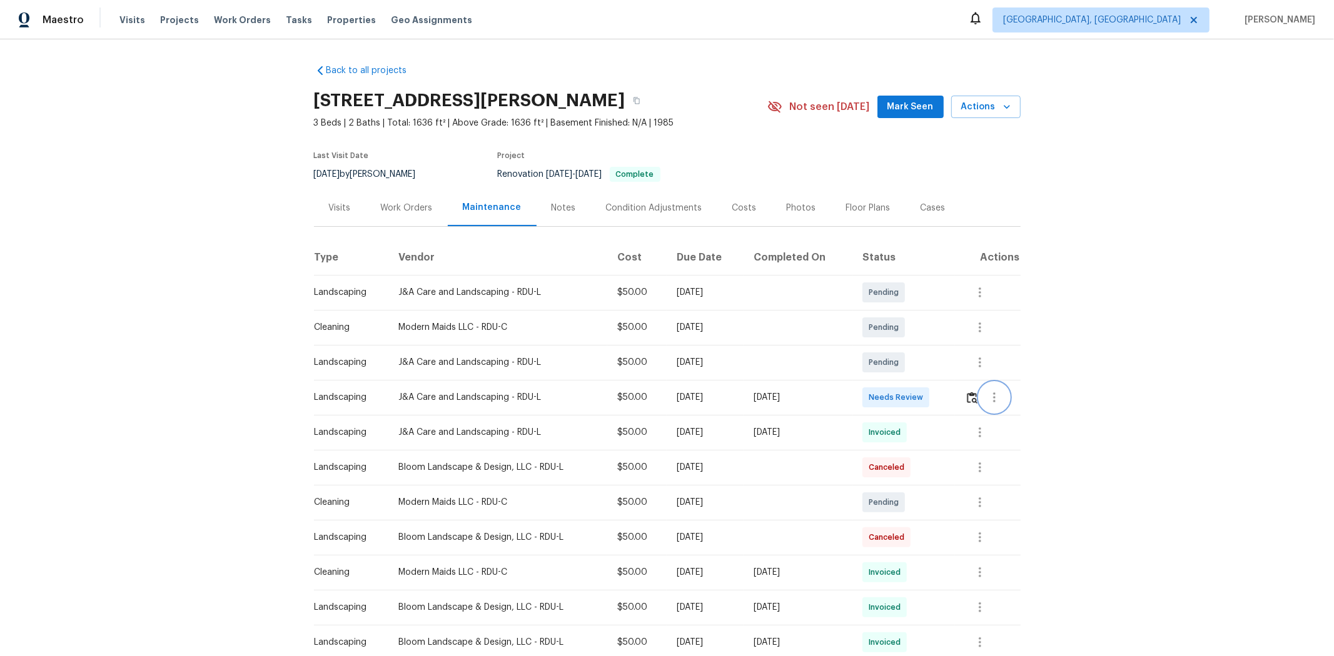
click at [948, 399] on icon "button" at bounding box center [994, 397] width 15 height 15
click at [948, 398] on div at bounding box center [667, 328] width 1334 height 656
click at [948, 396] on img "button" at bounding box center [972, 398] width 11 height 12
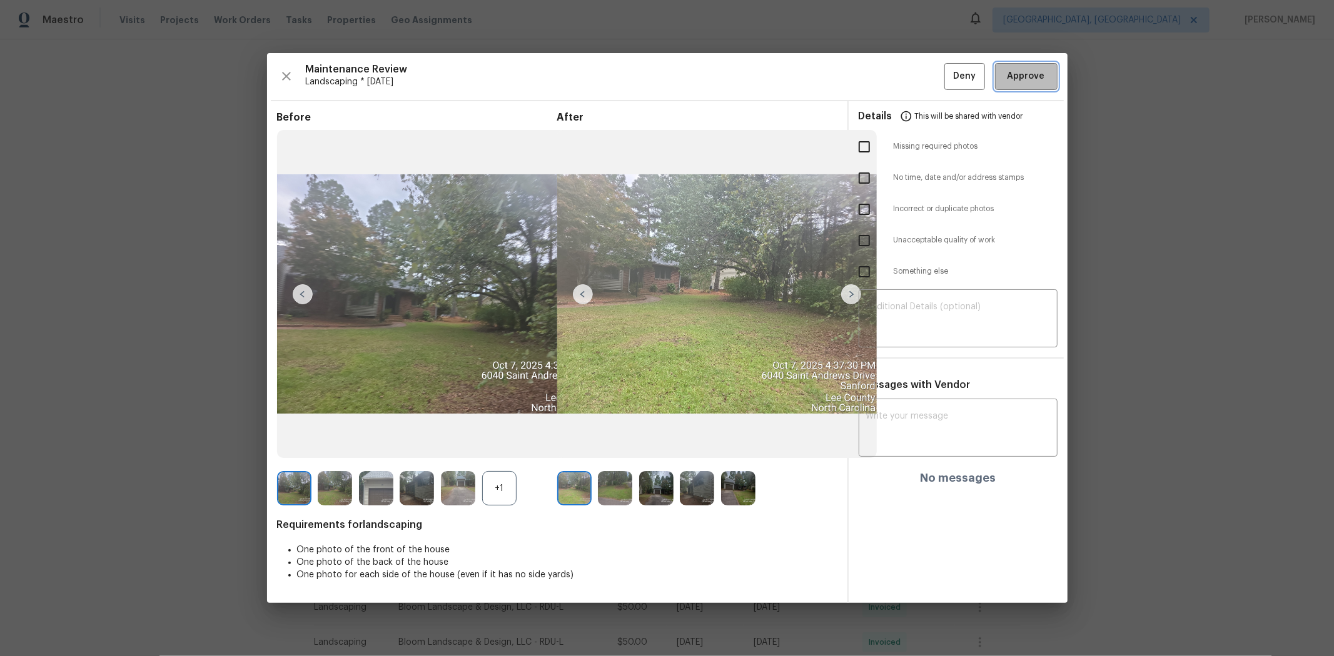
click at [948, 78] on span "Approve" at bounding box center [1026, 77] width 38 height 16
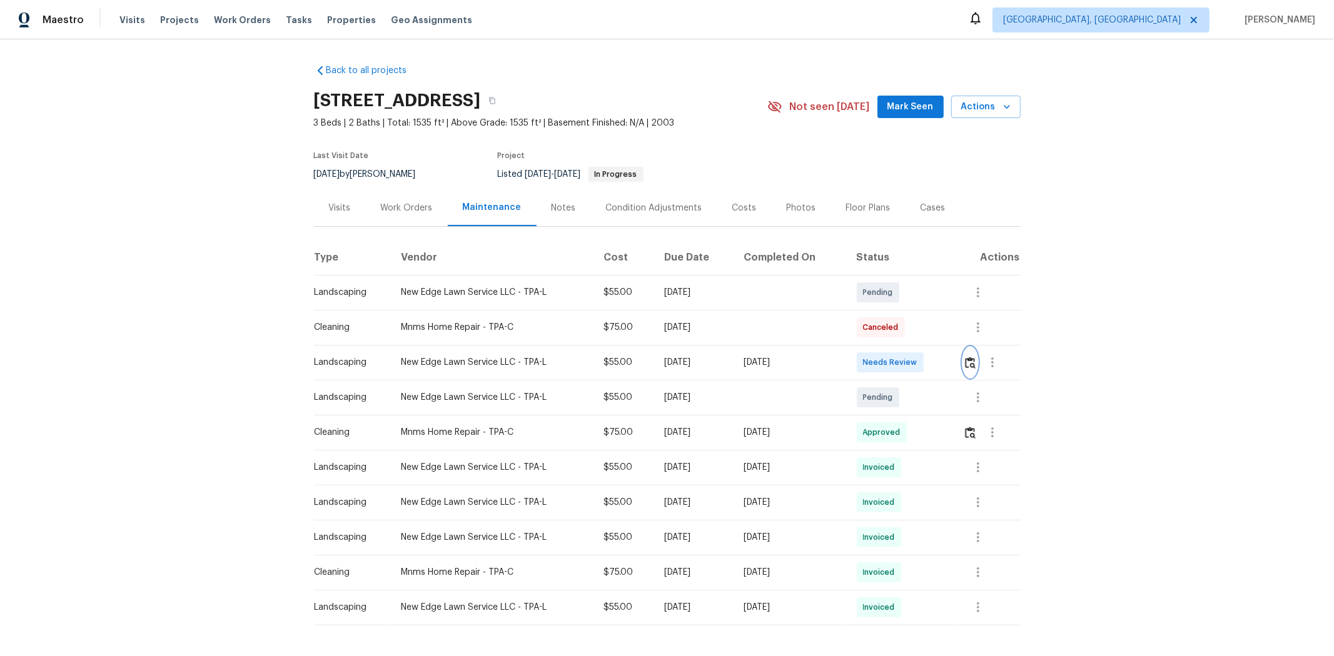
click at [717, 360] on img "button" at bounding box center [970, 363] width 11 height 12
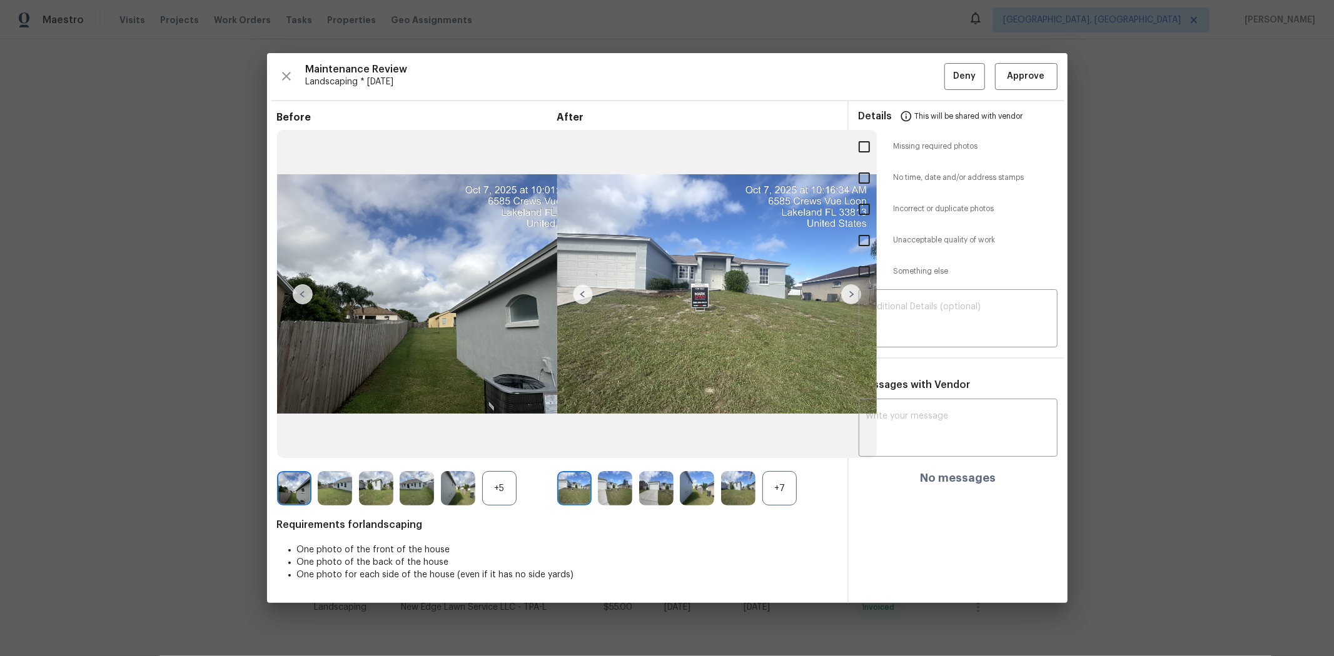
drag, startPoint x: 1025, startPoint y: 80, endPoint x: 1018, endPoint y: 81, distance: 7.6
click at [717, 80] on span "Approve" at bounding box center [1026, 77] width 38 height 16
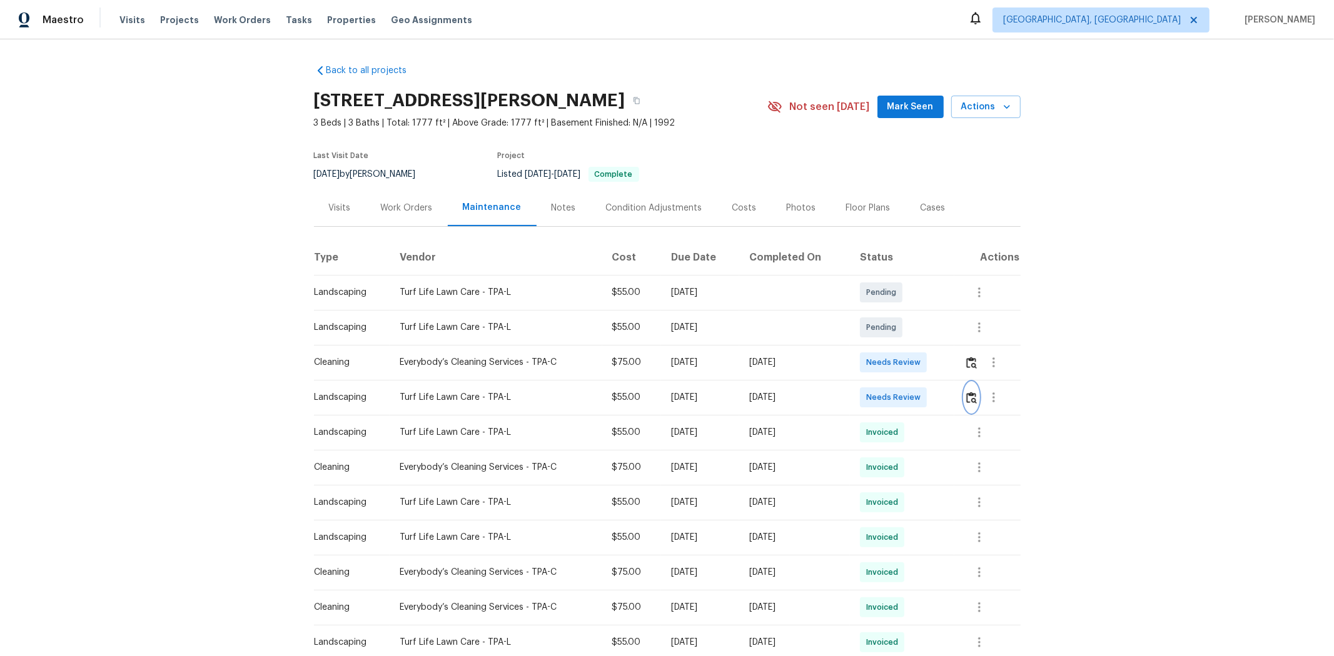
click at [717, 407] on button "button" at bounding box center [971, 398] width 14 height 30
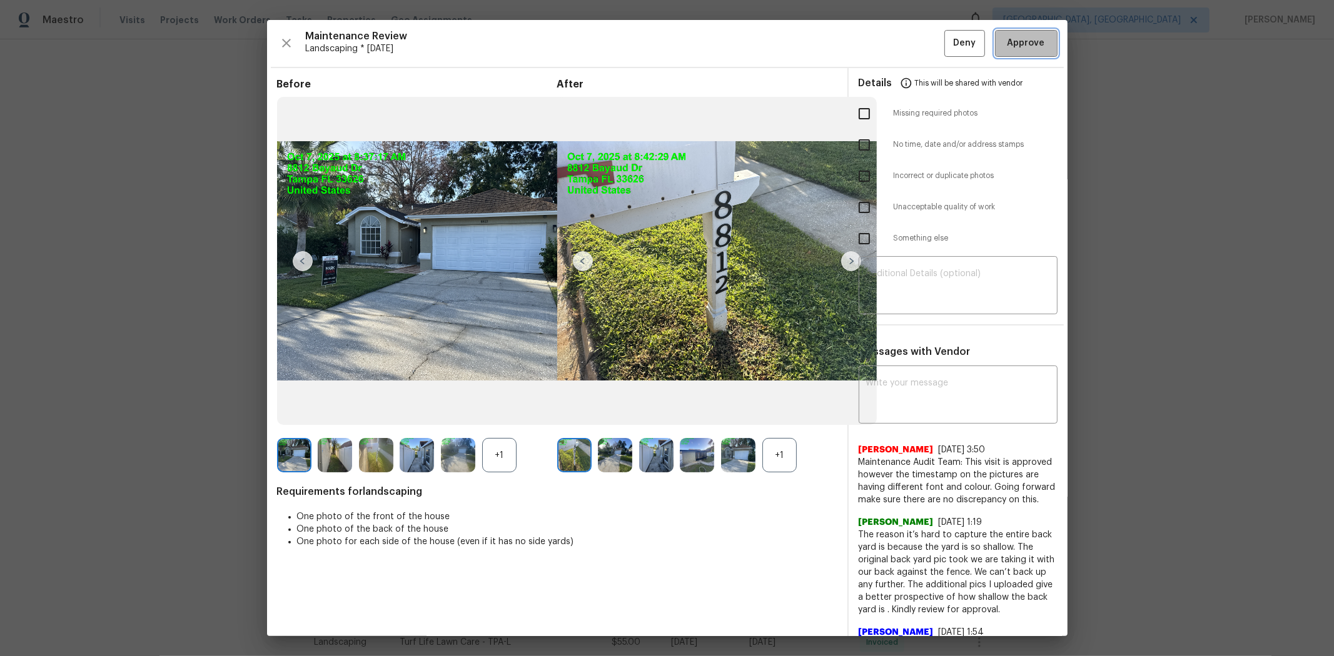
drag, startPoint x: 1015, startPoint y: 29, endPoint x: 982, endPoint y: 17, distance: 35.4
click at [717, 30] on button "Approve" at bounding box center [1026, 43] width 63 height 27
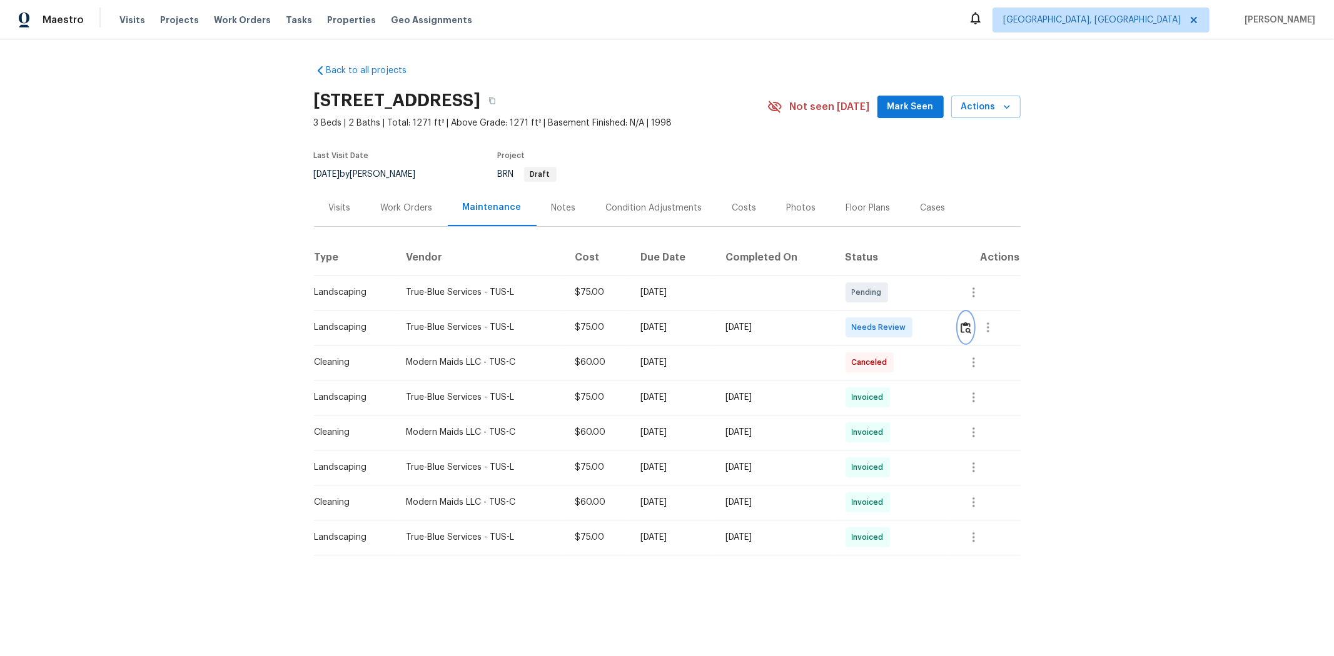
click at [948, 330] on img "button" at bounding box center [965, 328] width 11 height 12
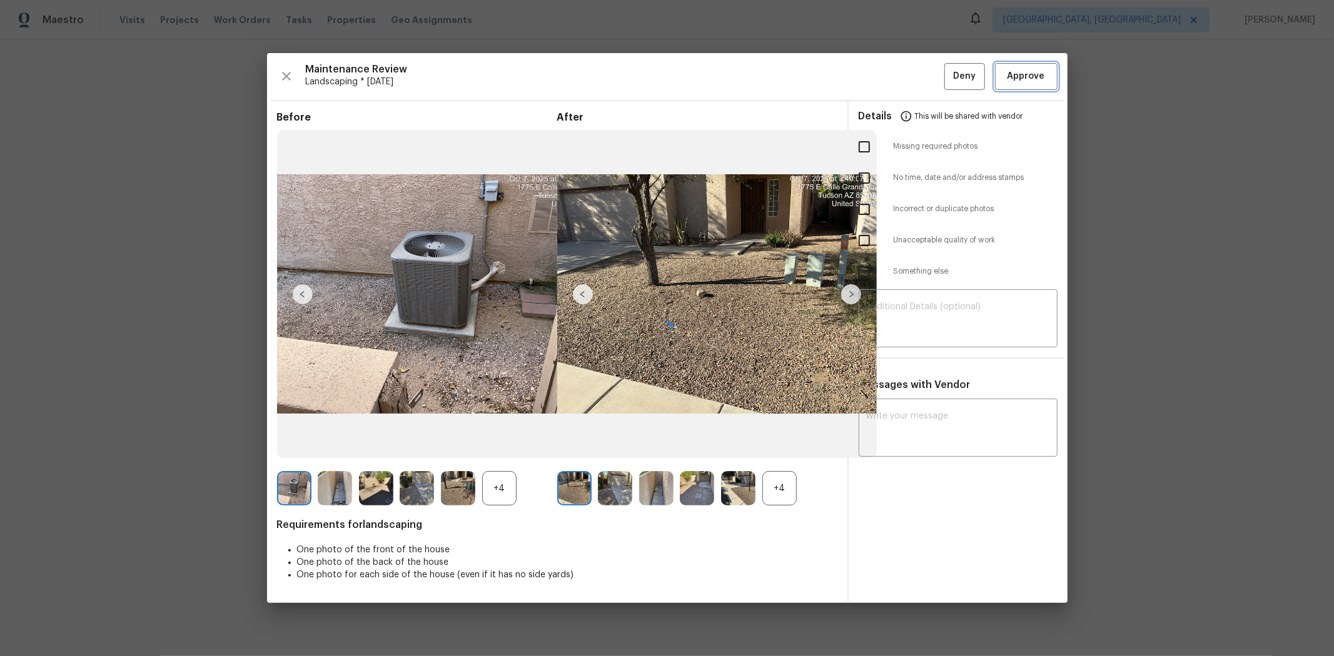
click at [948, 78] on span "Approve" at bounding box center [1026, 77] width 38 height 16
